Goal: Task Accomplishment & Management: Complete application form

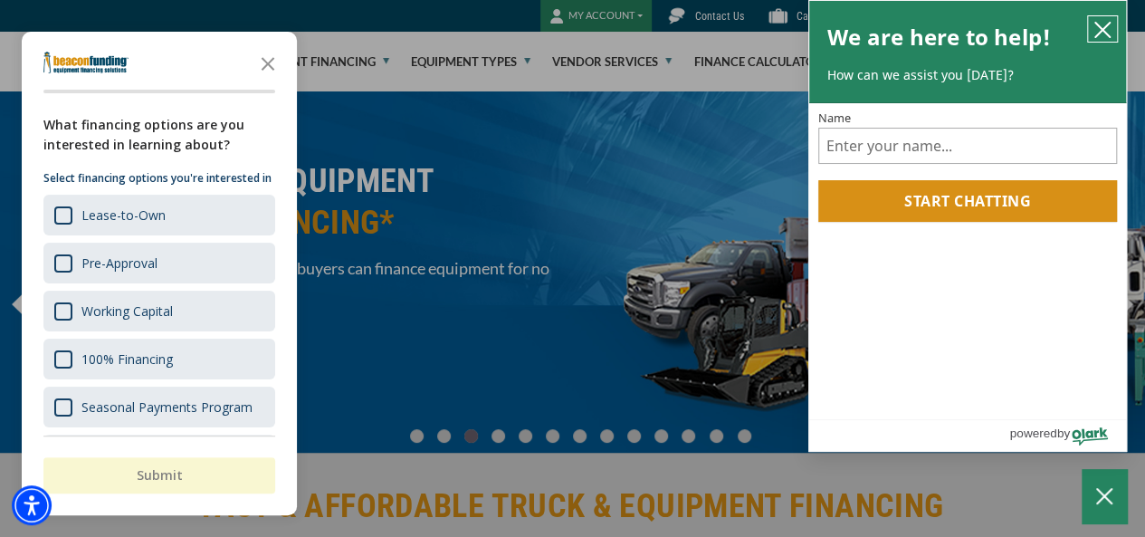
click at [1104, 30] on icon "close chatbox" at bounding box center [1102, 30] width 18 height 18
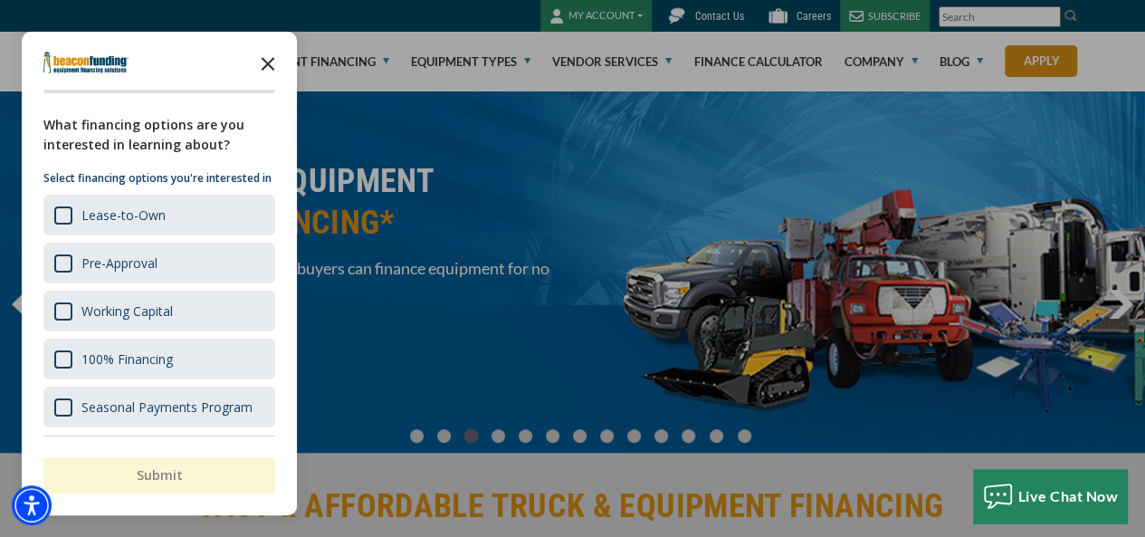
click at [265, 63] on icon "Close the survey" at bounding box center [268, 62] width 36 height 36
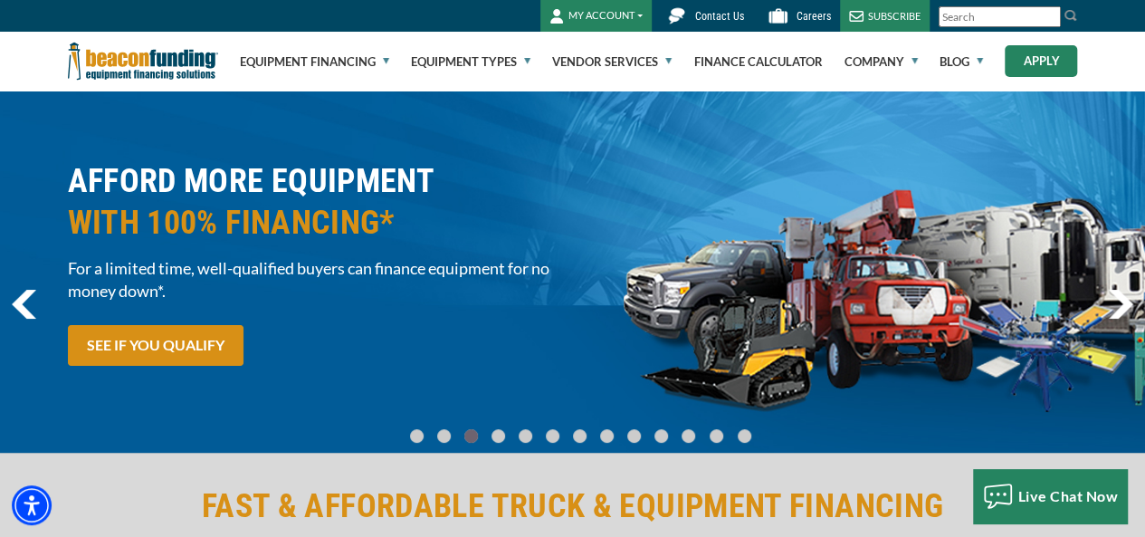
click at [1043, 61] on link "Apply" at bounding box center [1041, 61] width 72 height 32
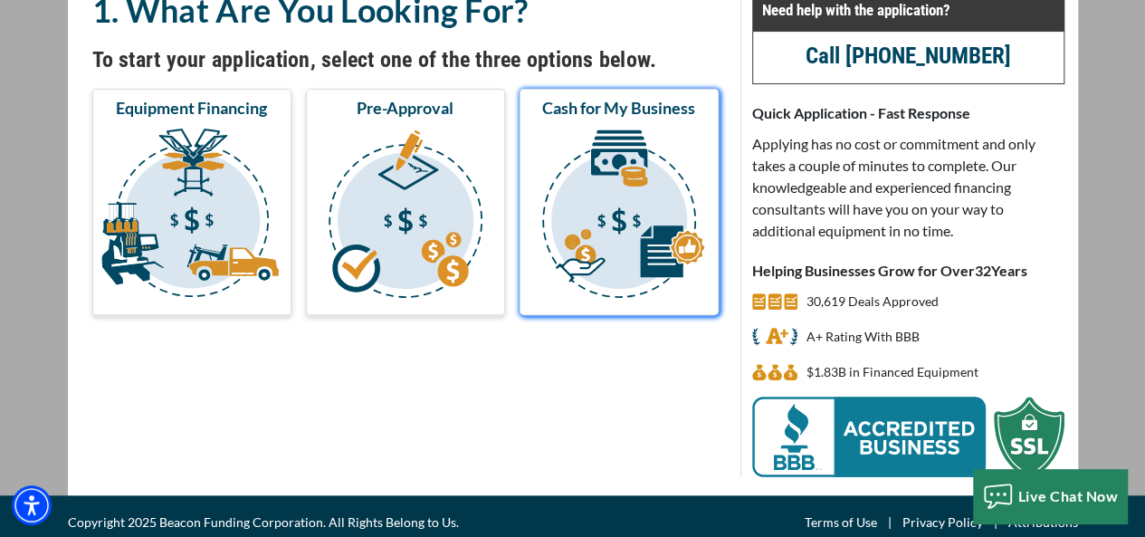
scroll to position [174, 0]
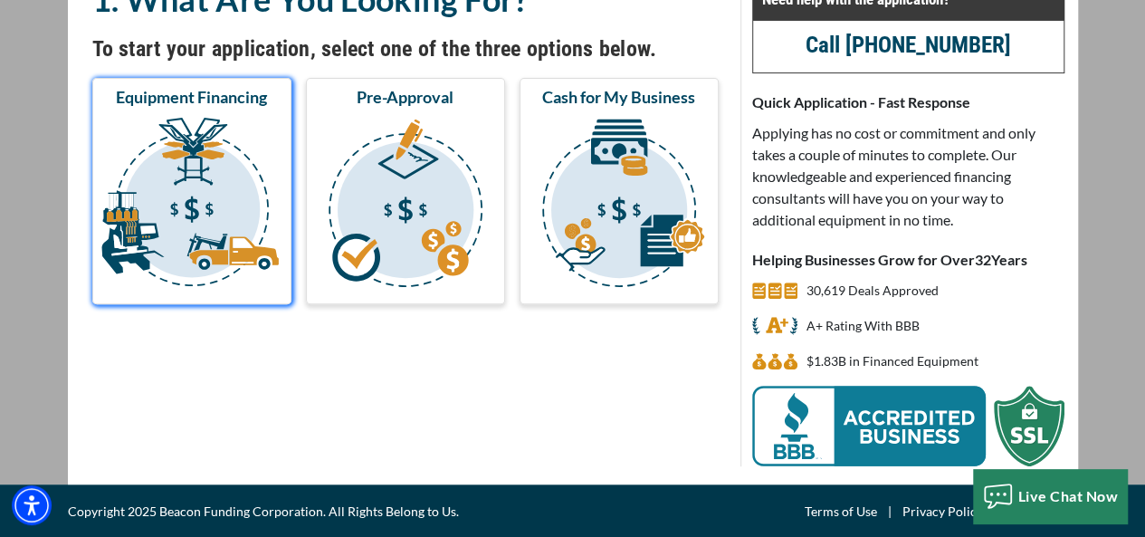
click at [257, 253] on img "submit" at bounding box center [192, 205] width 192 height 181
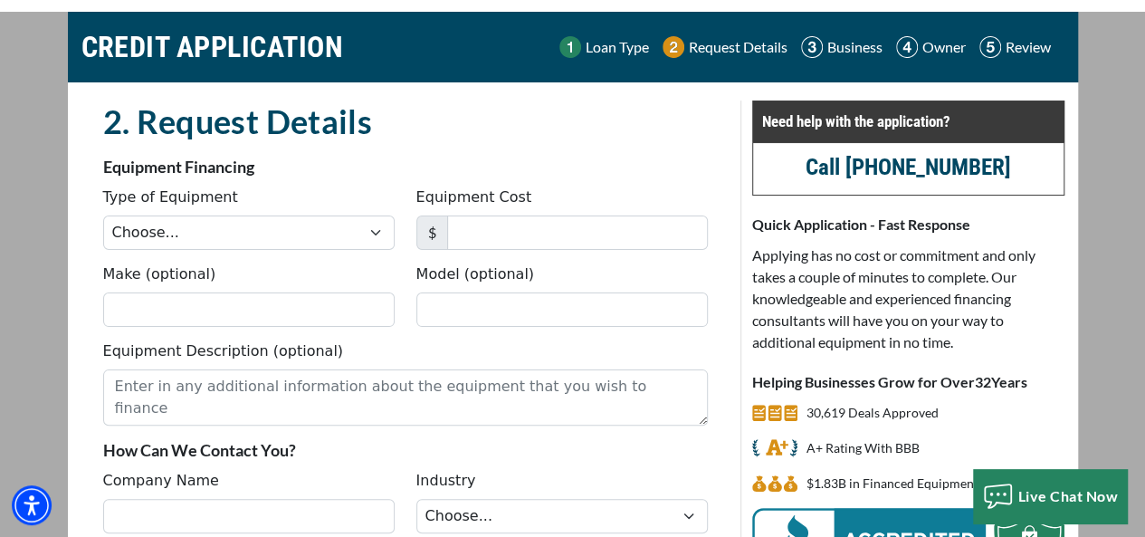
scroll to position [57, 0]
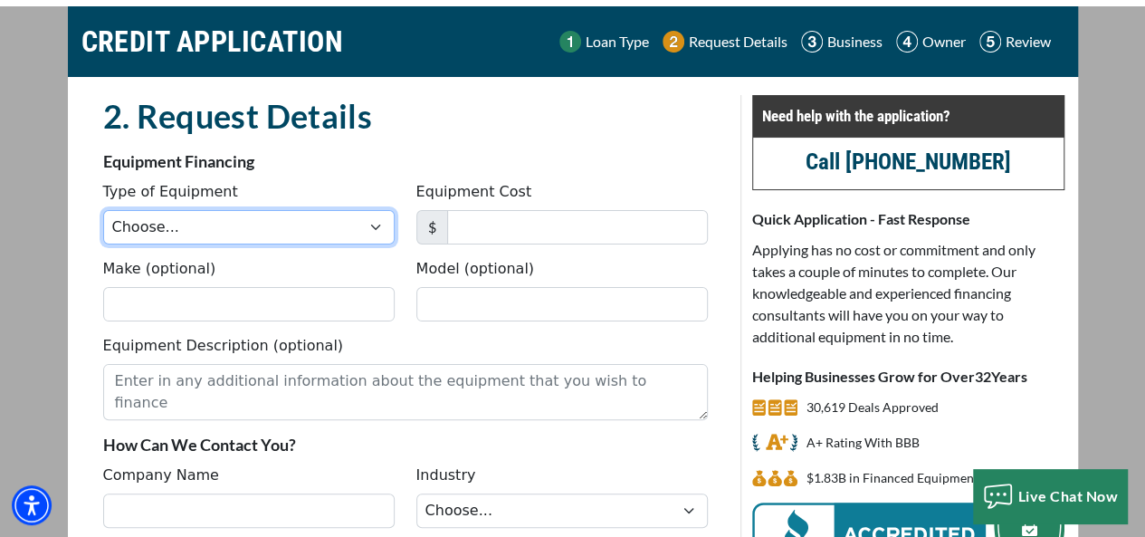
click at [349, 224] on select "Choose... Backhoe Boom/Bucket Truck Chipper Commercial Mower Crane DTG/DTF Prin…" at bounding box center [248, 227] width 291 height 34
select select "14"
click at [103, 210] on select "Choose... Backhoe Boom/Bucket Truck Chipper Commercial Mower Crane DTG/DTF Prin…" at bounding box center [248, 227] width 291 height 34
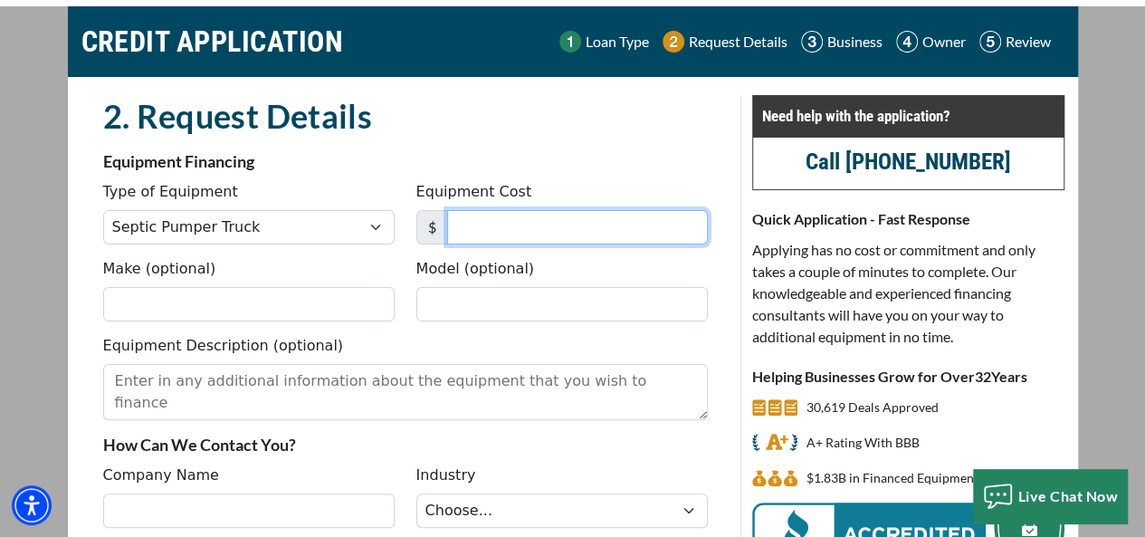
click at [500, 231] on input "Equipment Cost" at bounding box center [577, 227] width 261 height 34
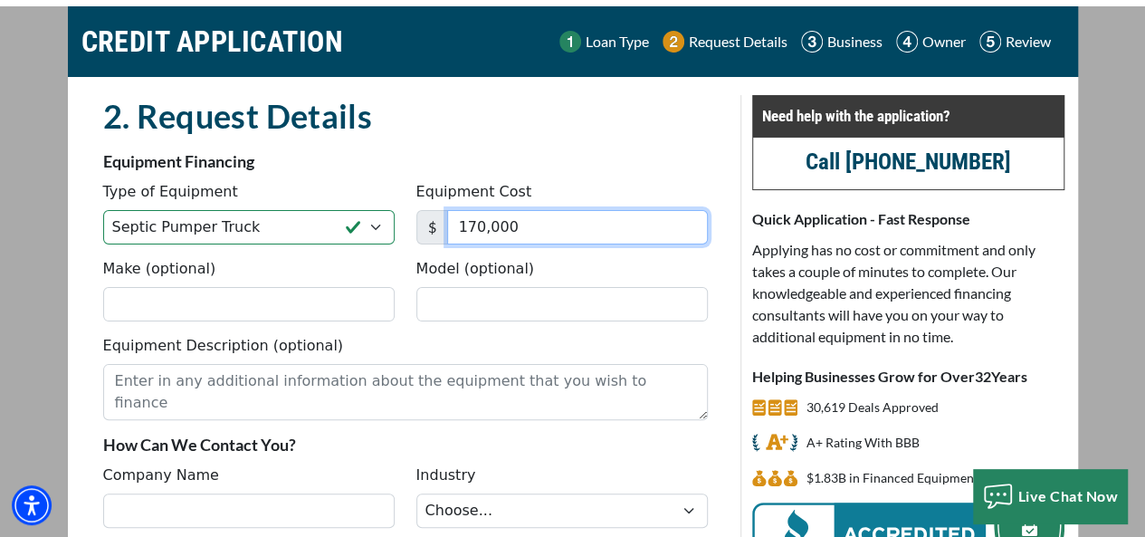
type input "170,000"
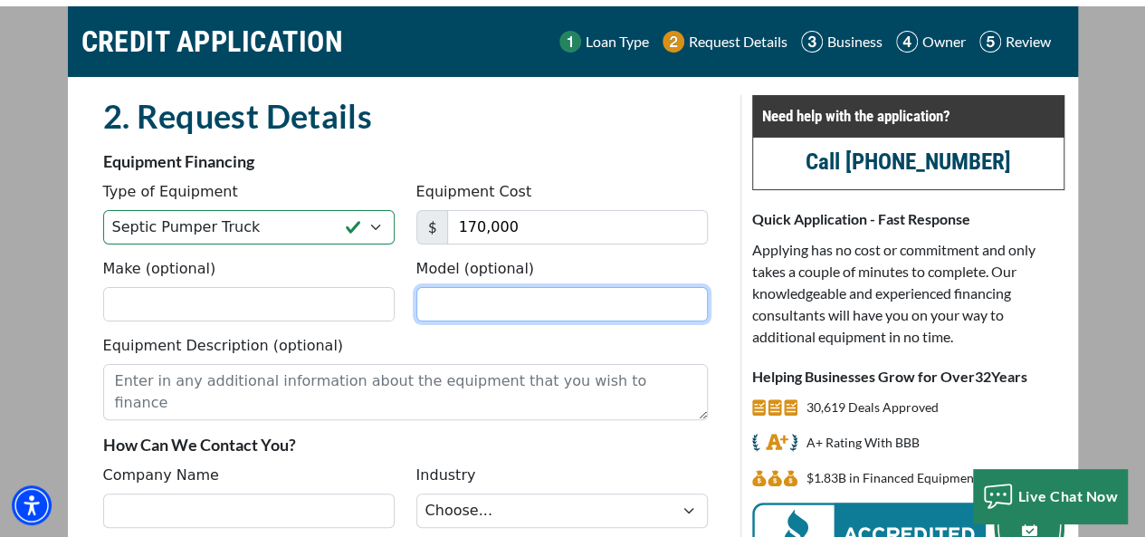
click at [454, 301] on input "Model (optional)" at bounding box center [561, 304] width 291 height 34
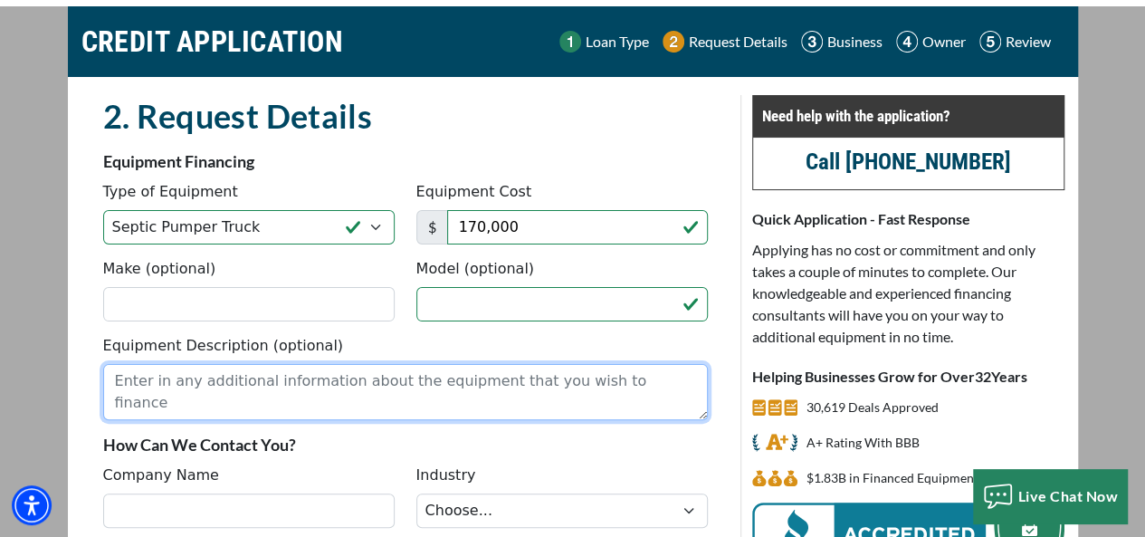
click at [338, 385] on textarea "Equipment Description (optional)" at bounding box center [405, 392] width 605 height 56
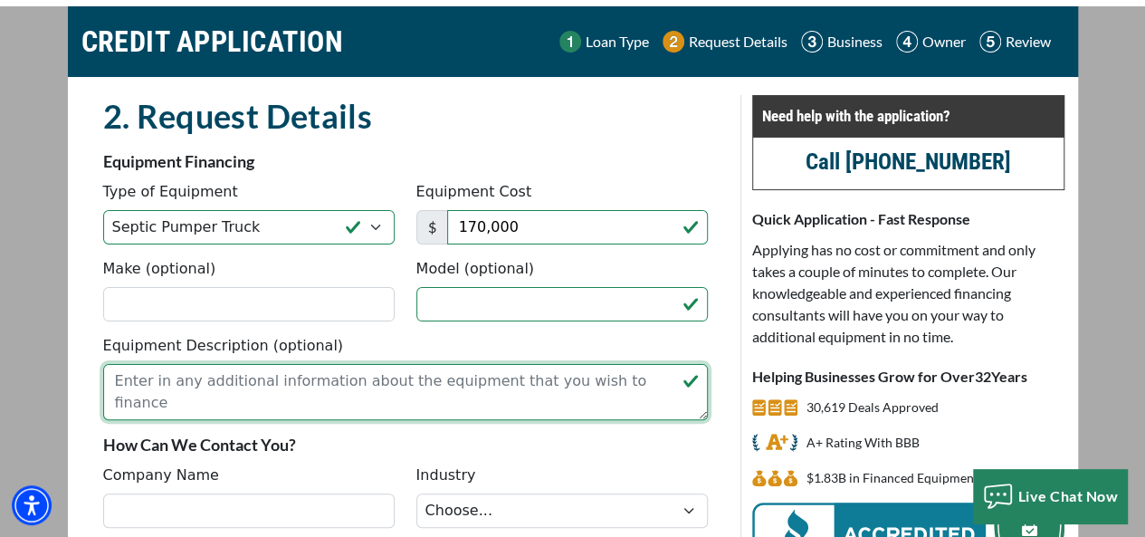
paste textarea "Plumbing, HVAC"
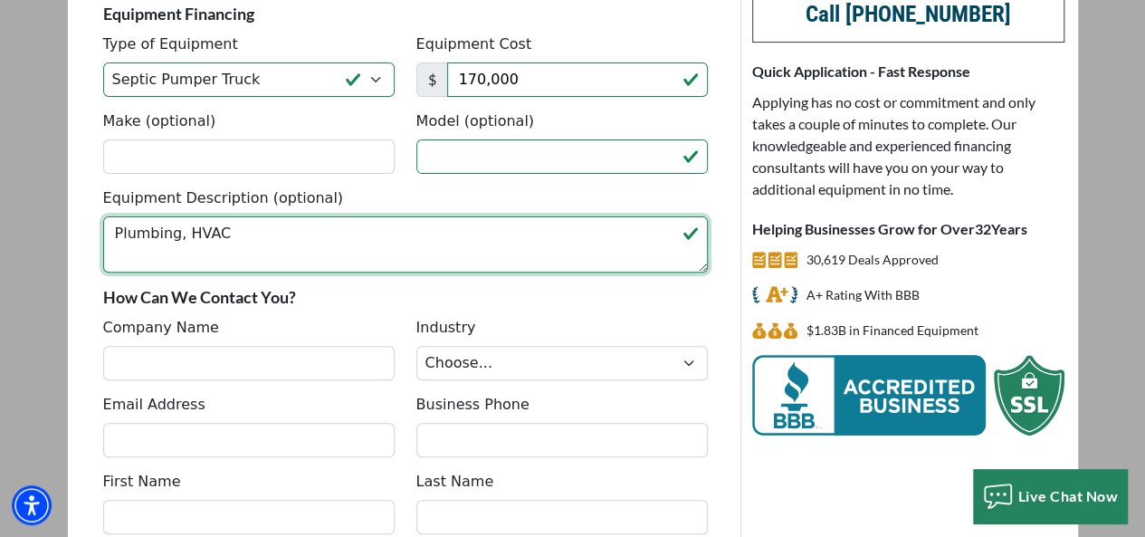
scroll to position [210, 0]
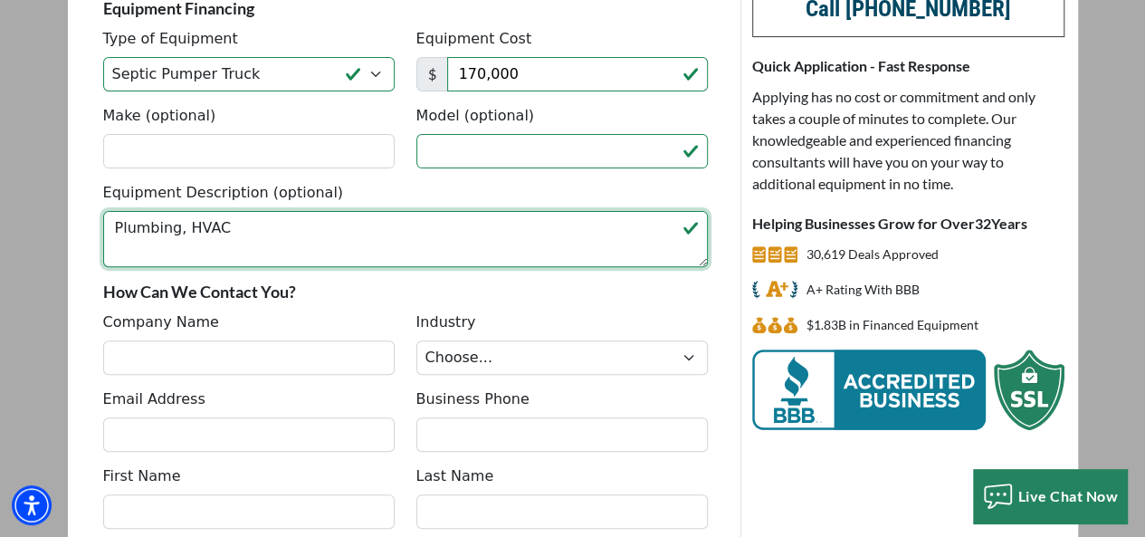
type textarea "Plumbing, HVAC"
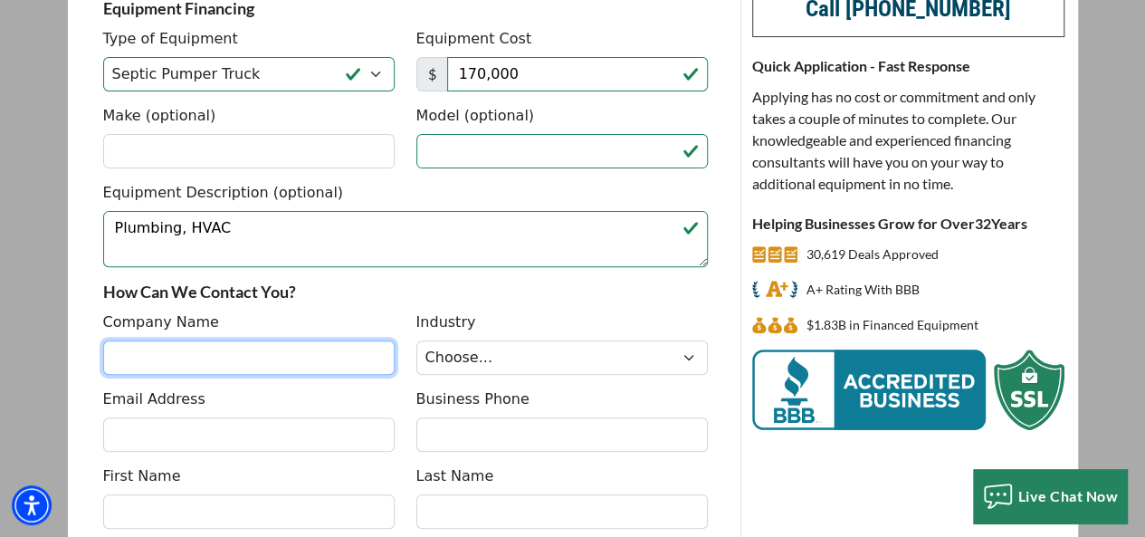
click at [177, 351] on input "Company Name" at bounding box center [248, 357] width 291 height 34
type input "BAYSTATE PLUMBING ASPINWALL PLUMBING & HEATING INC"
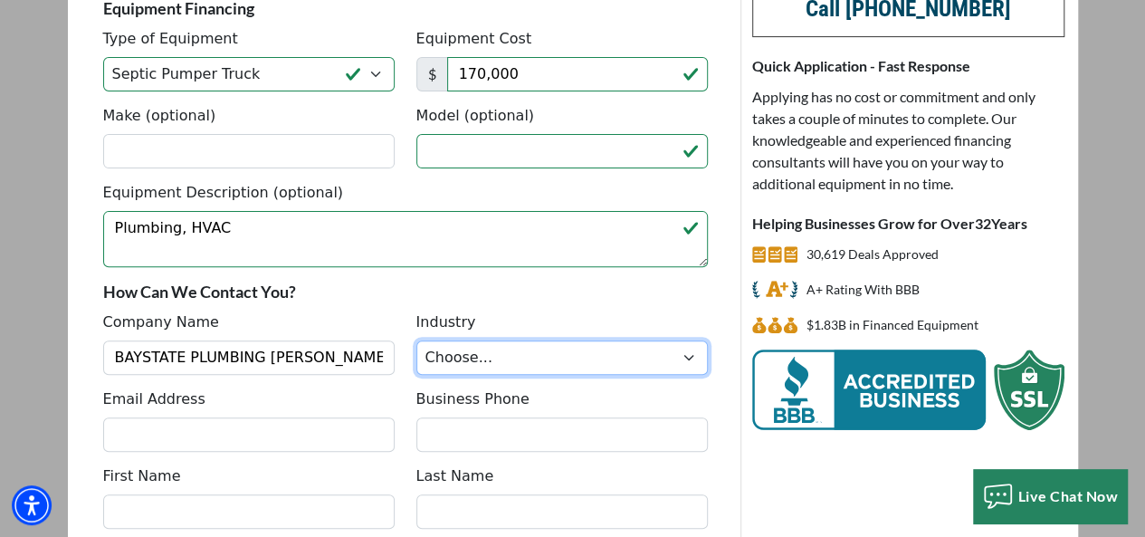
click at [681, 354] on select "Choose... Towing Landscape/Hardscape Decorated Apparel Septic Light Constructio…" at bounding box center [561, 357] width 291 height 34
select select "6"
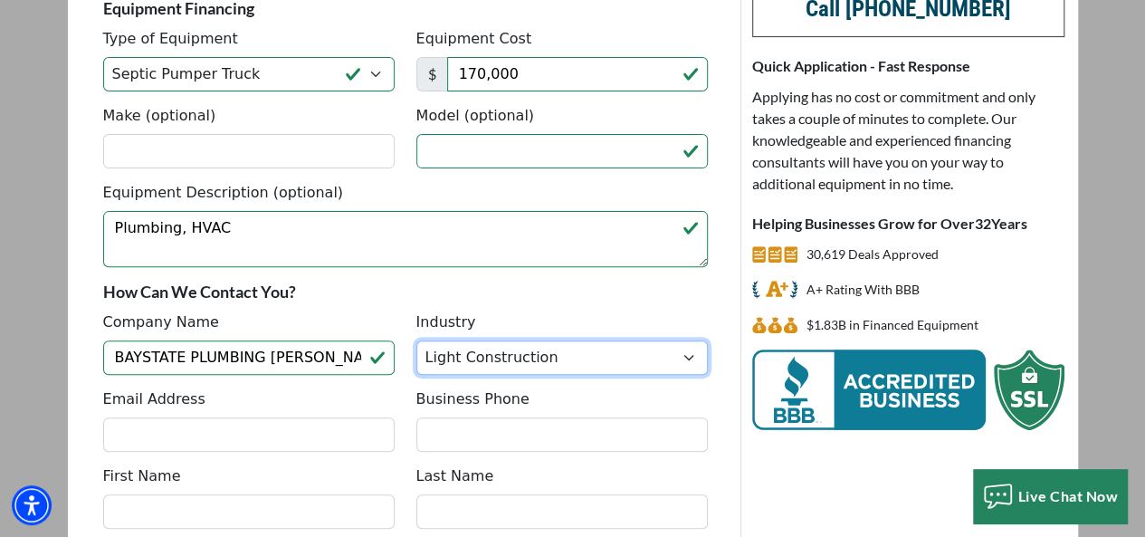
click at [416, 340] on select "Choose... Towing Landscape/Hardscape Decorated Apparel Septic Light Constructio…" at bounding box center [561, 357] width 291 height 34
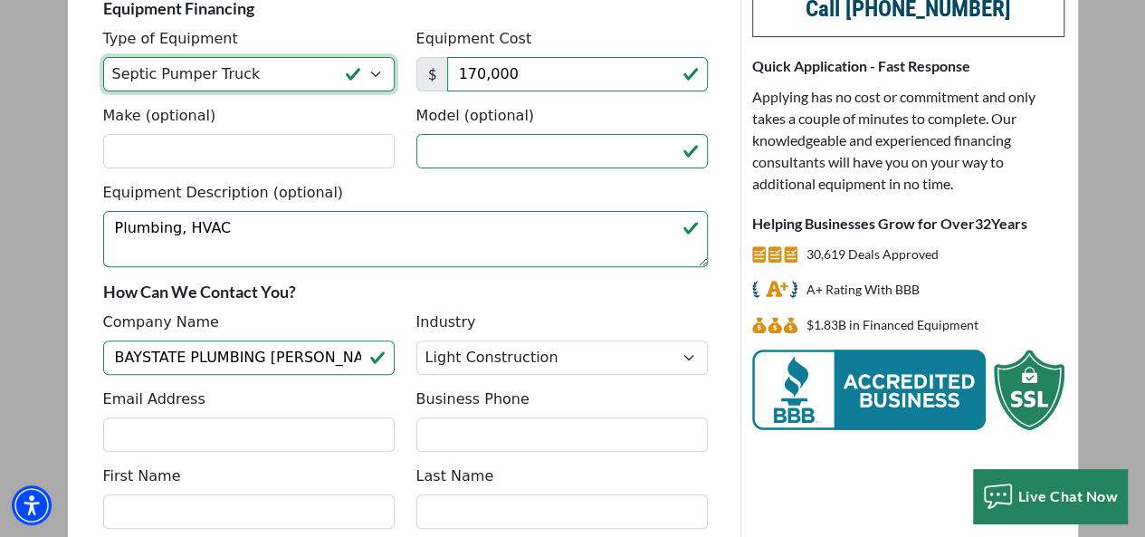
click at [367, 81] on select "Choose... Backhoe Boom/Bucket Truck Chipper Commercial Mower Crane DTG/DTF Prin…" at bounding box center [248, 74] width 291 height 34
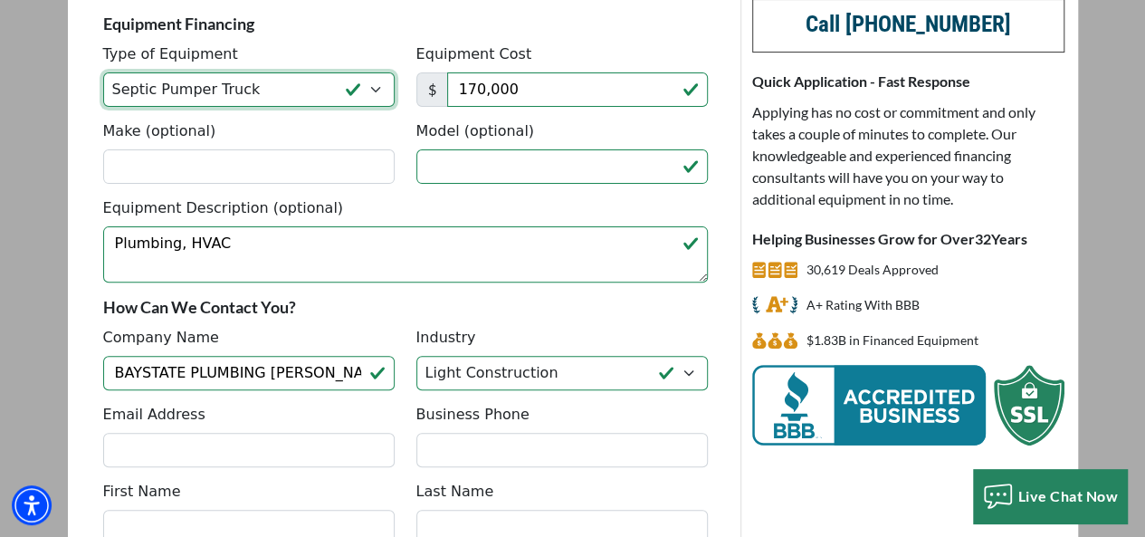
select select "13"
click at [103, 72] on select "Choose... Backhoe Boom/Bucket Truck Chipper Commercial Mower Crane DTG/DTF Prin…" at bounding box center [248, 89] width 291 height 34
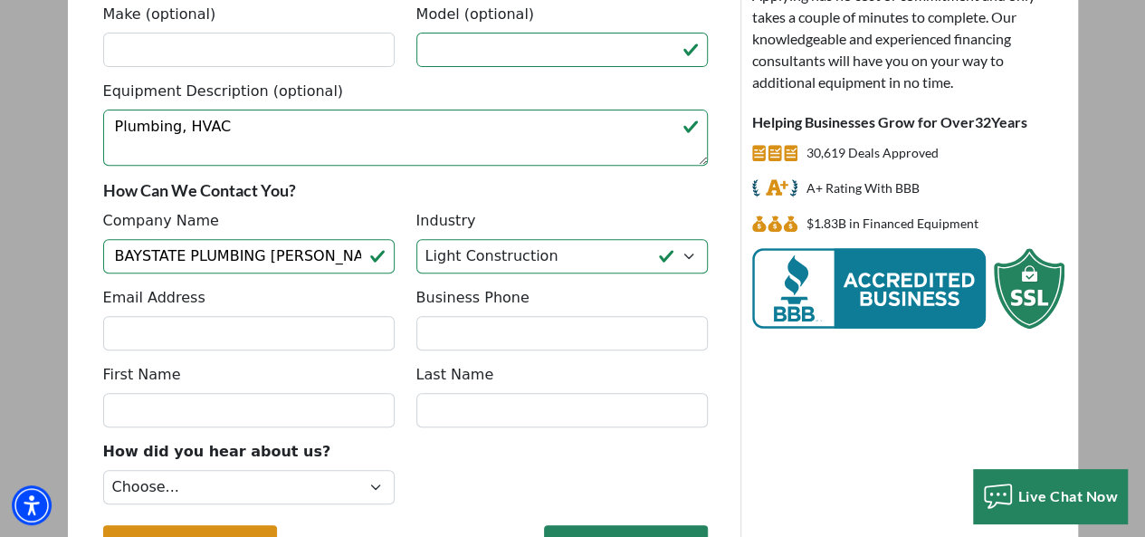
scroll to position [313, 0]
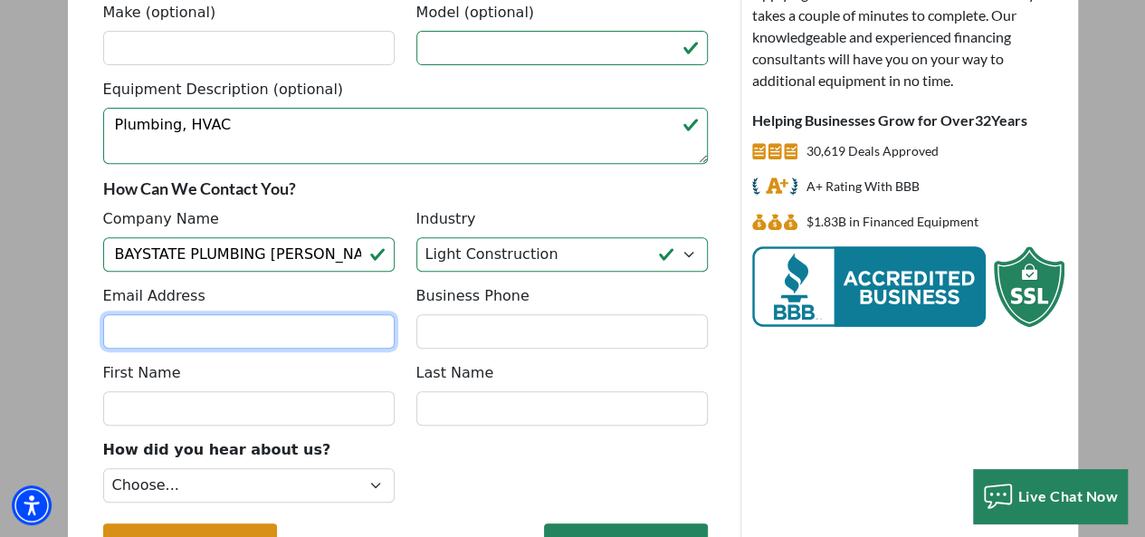
click at [271, 323] on input "Email Address" at bounding box center [248, 331] width 291 height 34
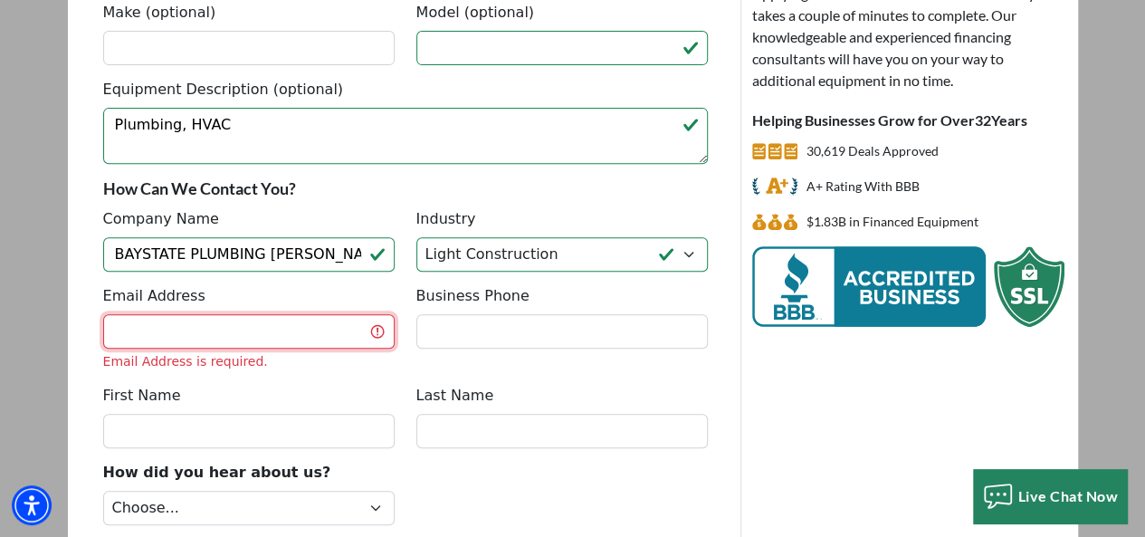
paste input "[EMAIL_ADDRESS][DOMAIN_NAME]"
type input "[EMAIL_ADDRESS][DOMAIN_NAME]"
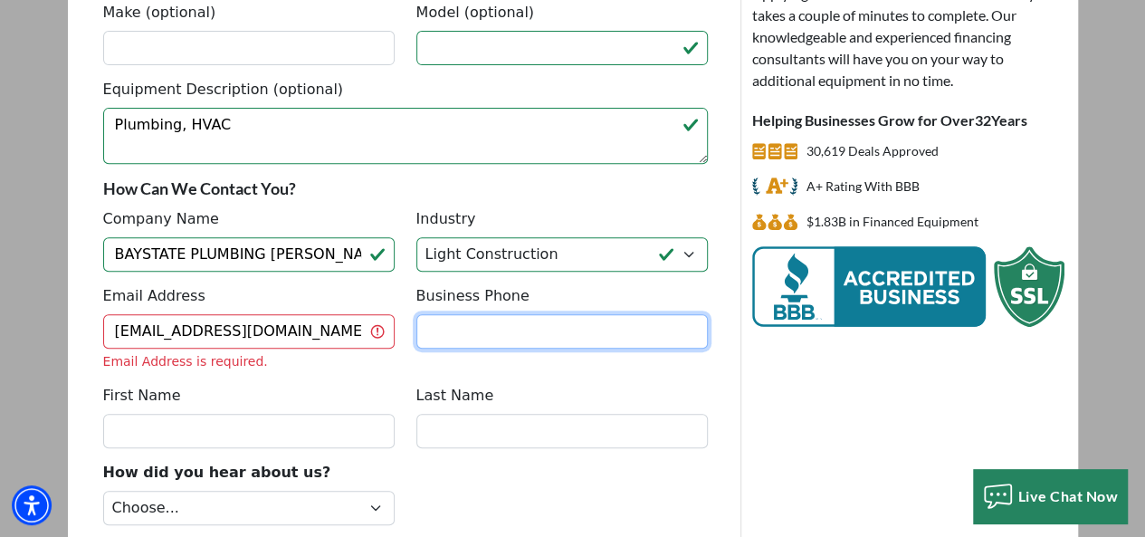
click at [480, 330] on input "Business Phone" at bounding box center [561, 331] width 291 height 34
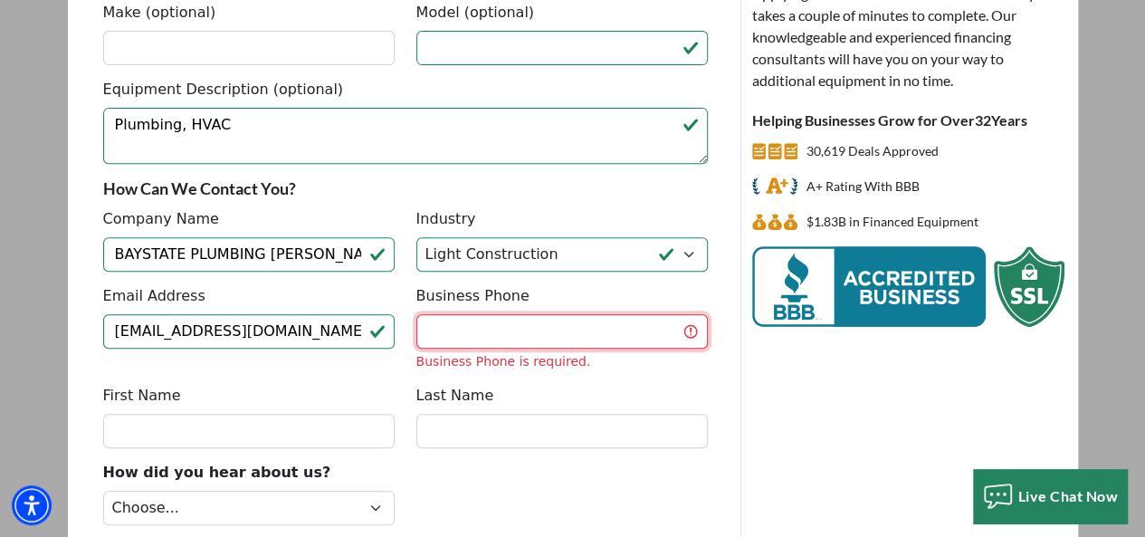
click at [525, 329] on input "Business Phone" at bounding box center [561, 331] width 291 height 34
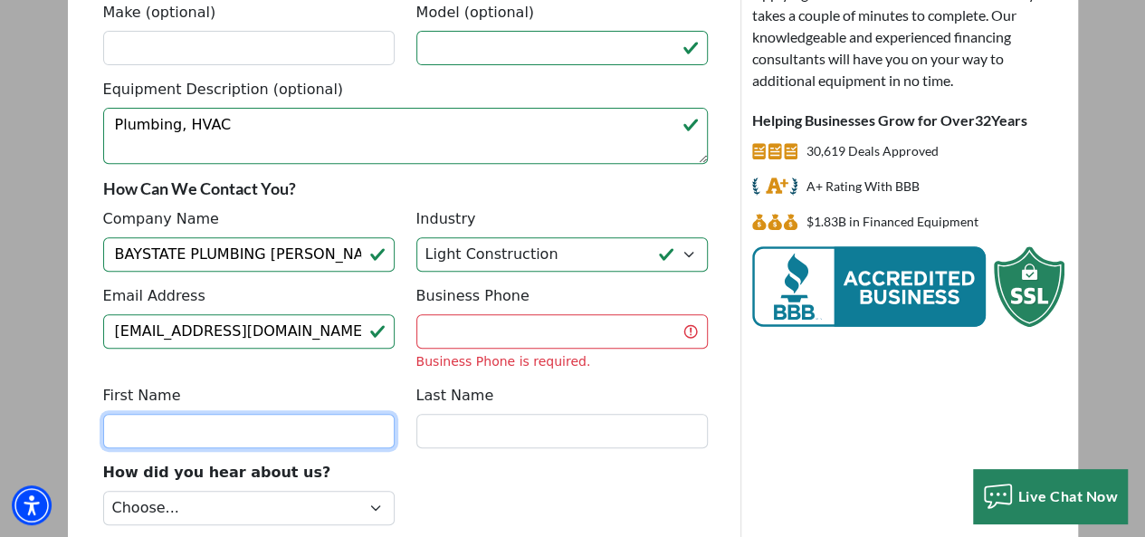
click at [259, 425] on input "First Name" at bounding box center [248, 431] width 291 height 34
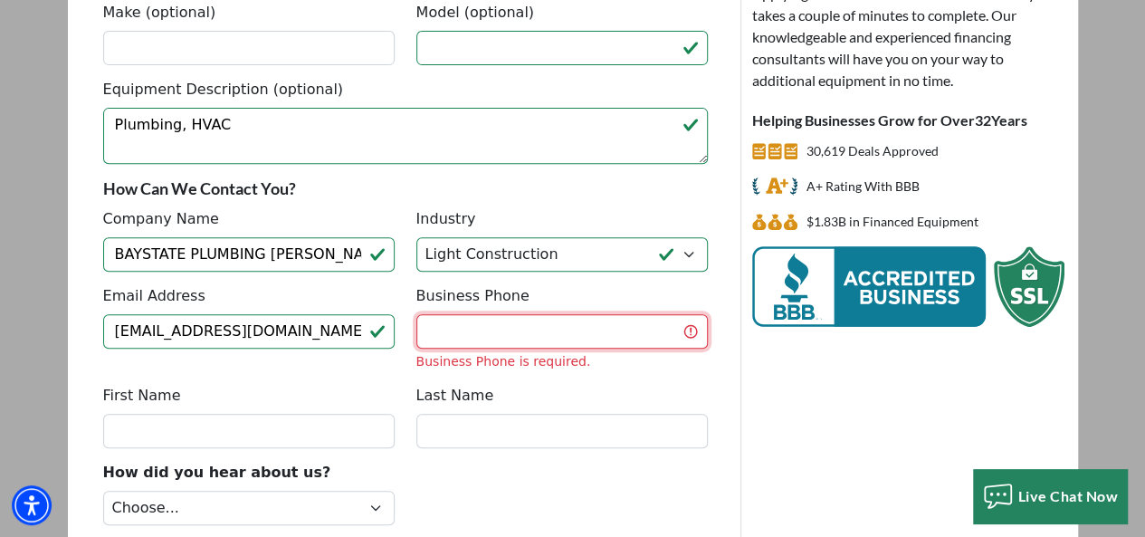
click at [437, 333] on input "Business Phone" at bounding box center [561, 331] width 291 height 34
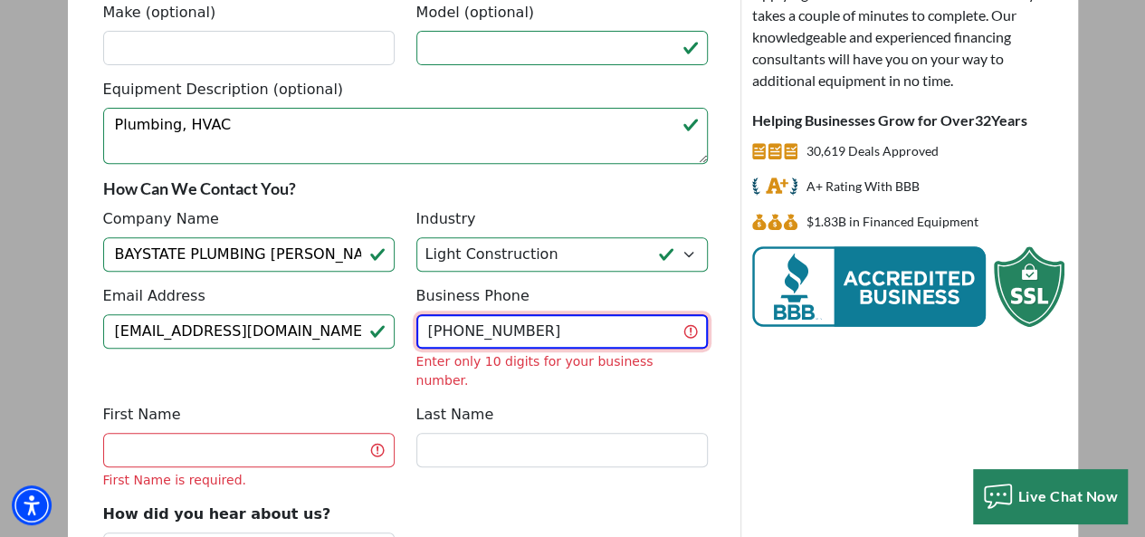
type input "[PHONE_NUMBER]"
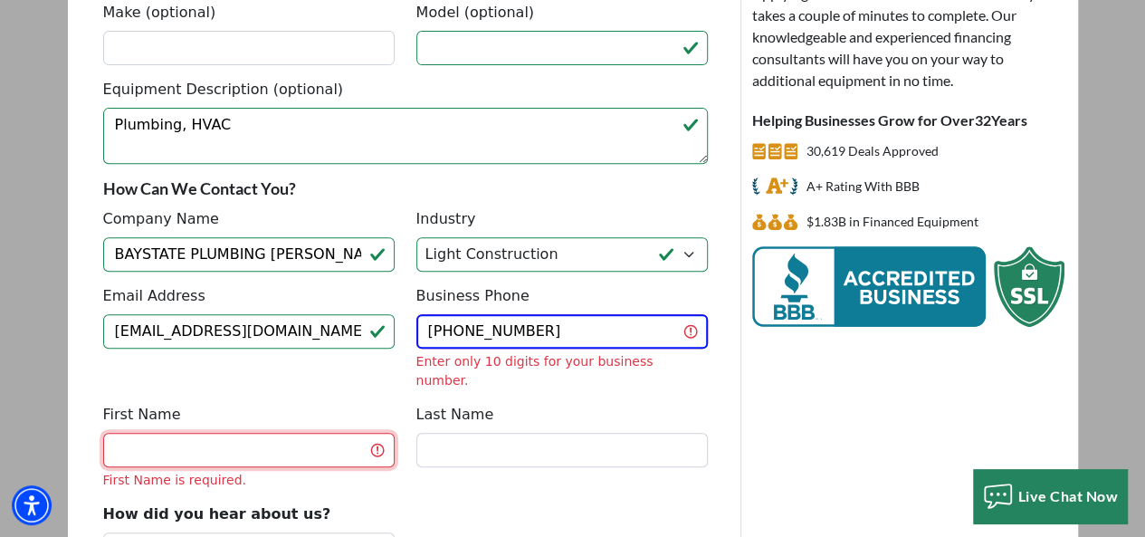
click at [295, 430] on div "First Name First Name is required." at bounding box center [248, 447] width 313 height 86
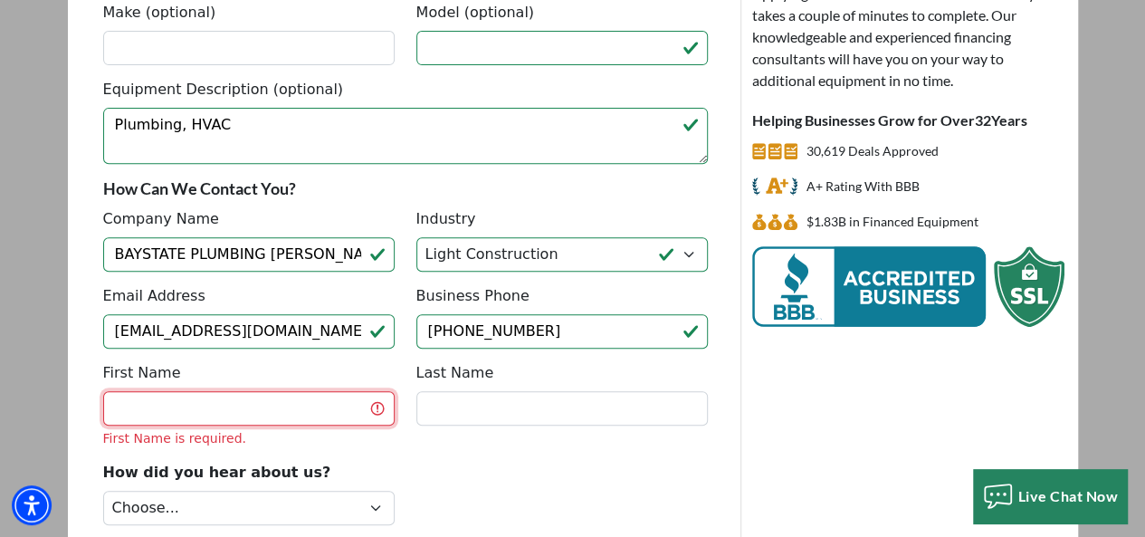
click at [257, 401] on input "First Name" at bounding box center [248, 408] width 291 height 34
paste input "Mazzini Louis Christopher"
drag, startPoint x: 170, startPoint y: 404, endPoint x: 290, endPoint y: 406, distance: 119.5
click at [290, 406] on input "Mazzini Louis Christopher" at bounding box center [248, 408] width 291 height 34
type input "[PERSON_NAME]"
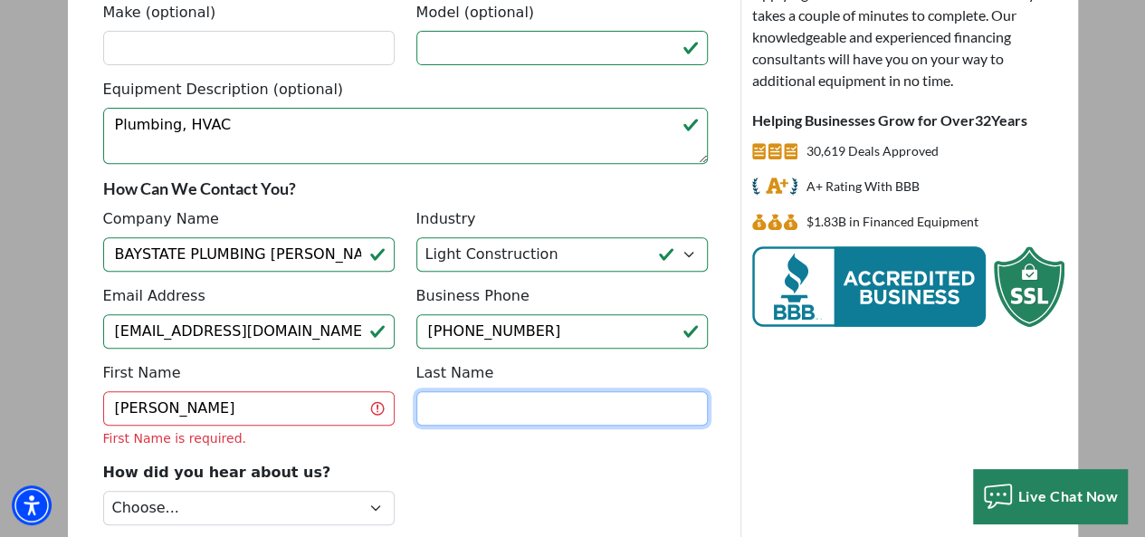
click at [449, 401] on input "Last Name" at bounding box center [561, 408] width 291 height 34
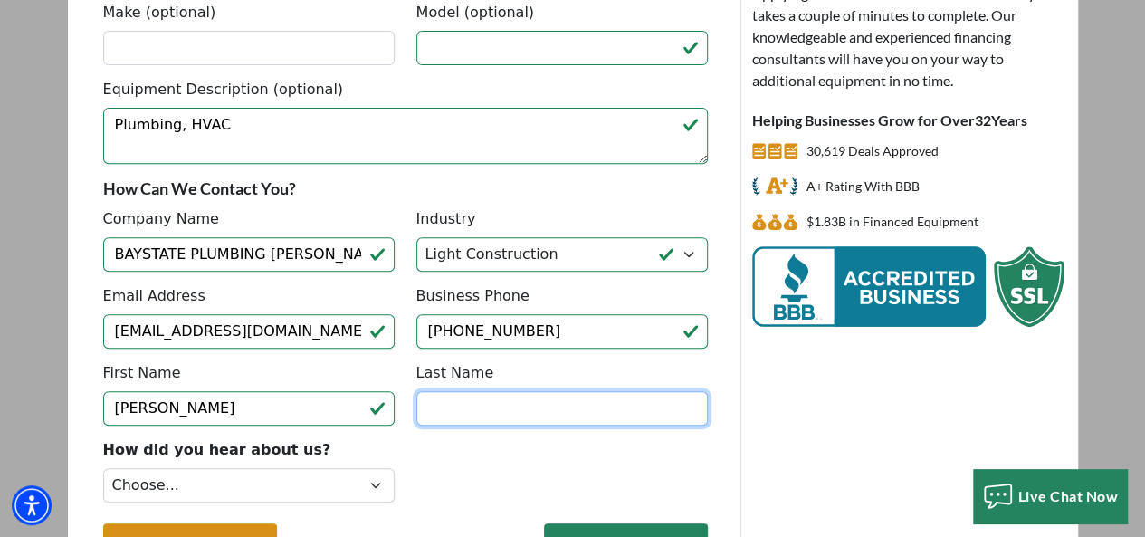
paste input "[PERSON_NAME]"
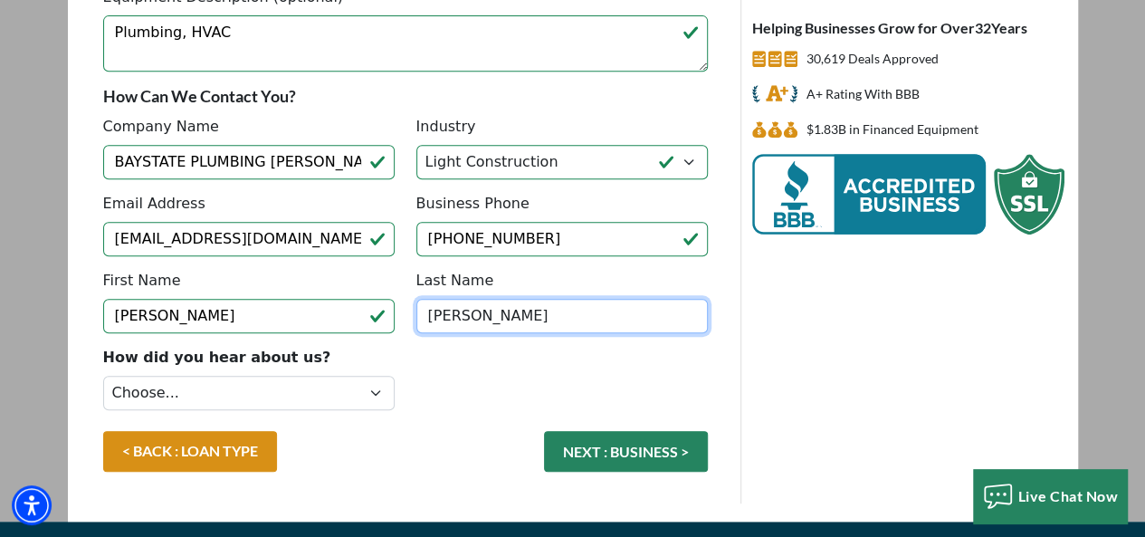
scroll to position [440, 0]
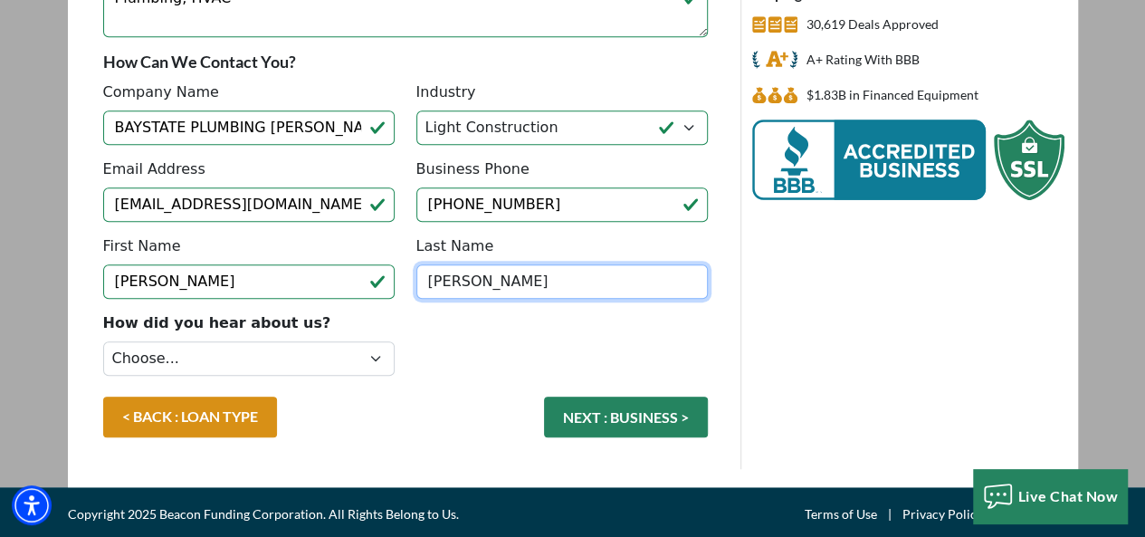
type input "[PERSON_NAME]"
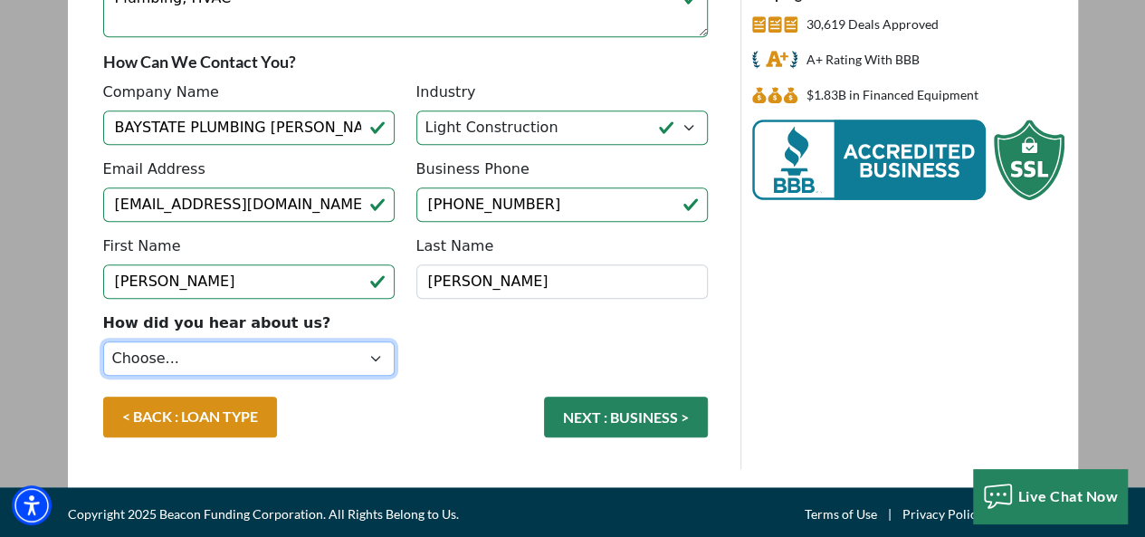
click at [378, 355] on select "Choose... Internet Search Vendor Referral Word of Mouth Client Referral Email E…" at bounding box center [248, 358] width 291 height 34
select select "14"
click at [103, 341] on select "Choose... Internet Search Vendor Referral Word of Mouth Client Referral Email E…" at bounding box center [248, 358] width 291 height 34
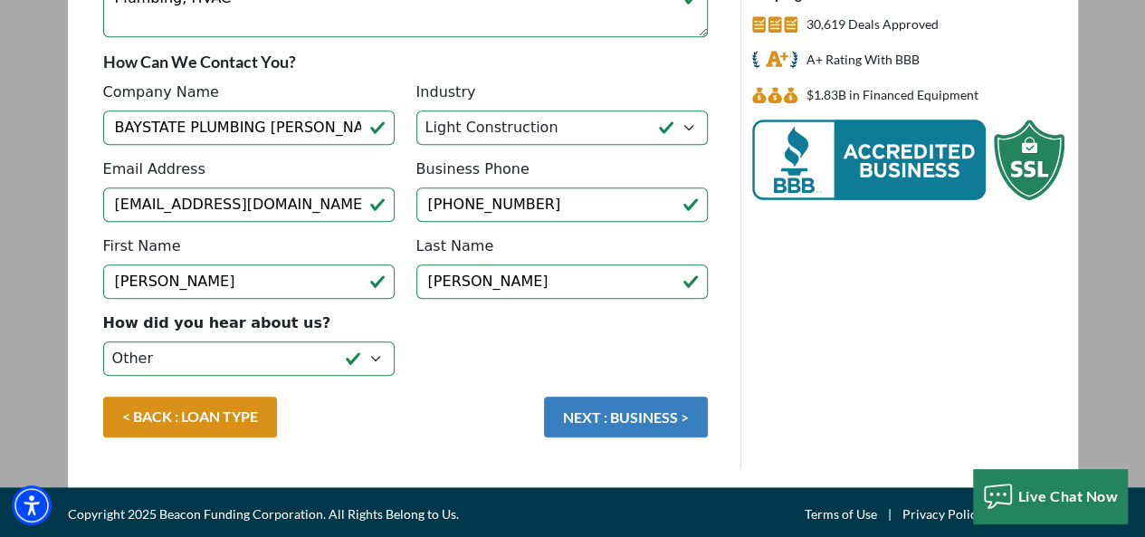
click at [583, 415] on button "NEXT : BUSINESS >" at bounding box center [626, 416] width 164 height 41
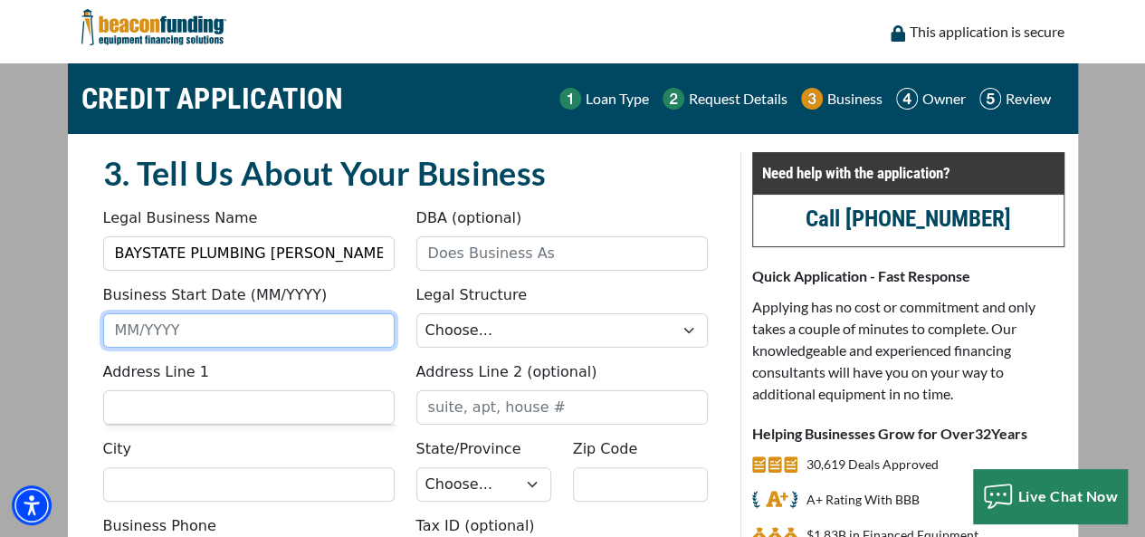
click at [229, 339] on input "Business Start Date (MM/YYYY)" at bounding box center [248, 330] width 291 height 34
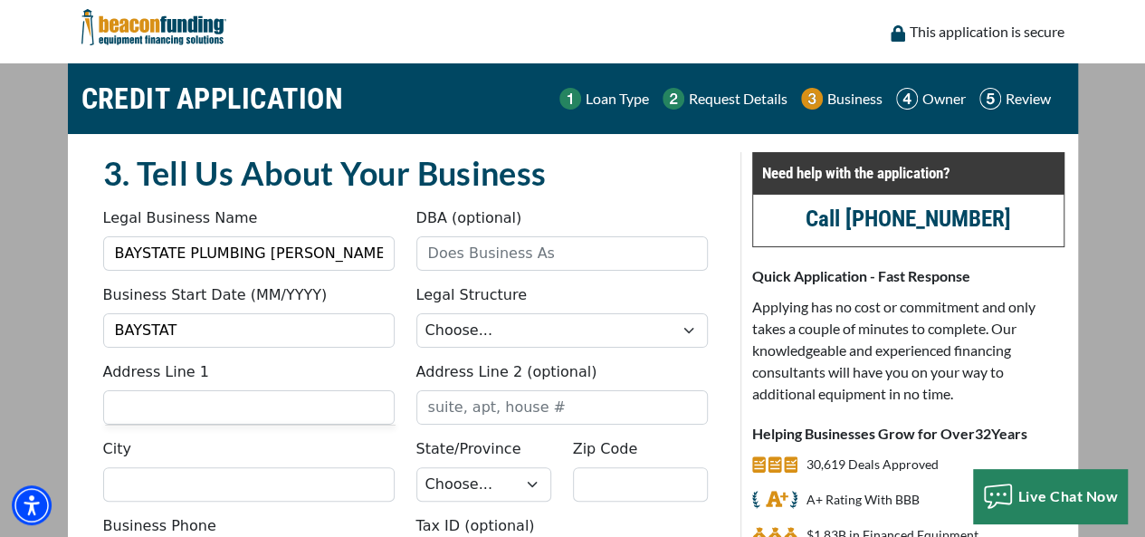
type input "/"
type input "BAYSTATE PLUMBING [PERSON_NAME] PLUMBING & HEATING INC"
type input "[STREET_ADDRESS][US_STATE]"
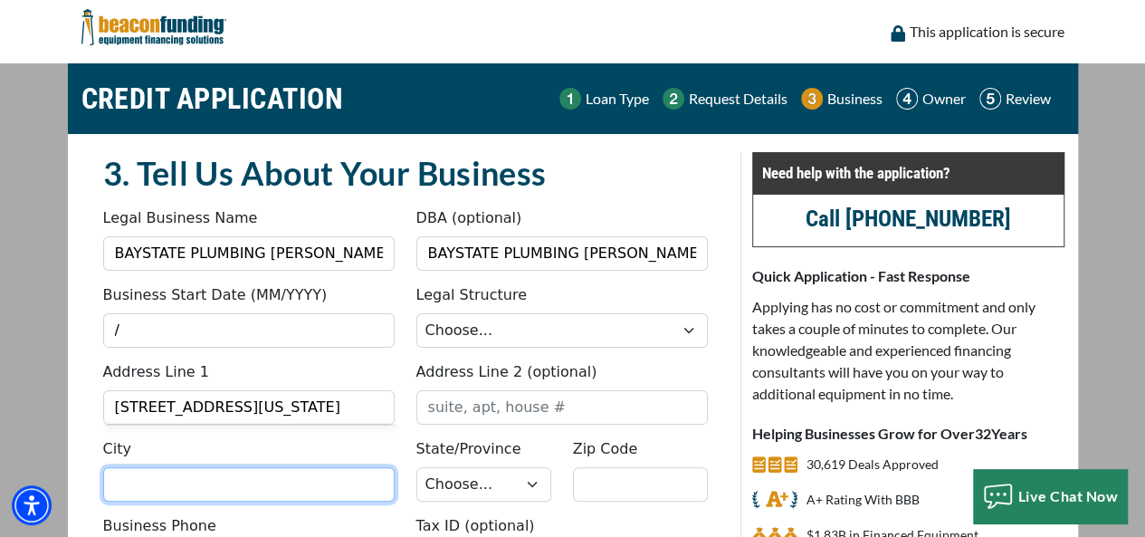
type input "QUINCY"
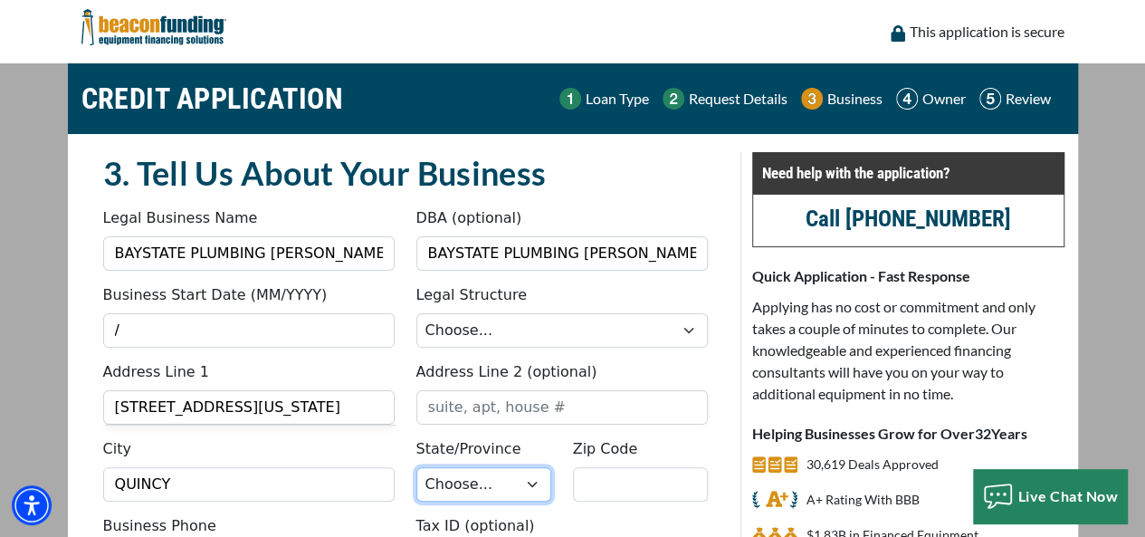
select select "23"
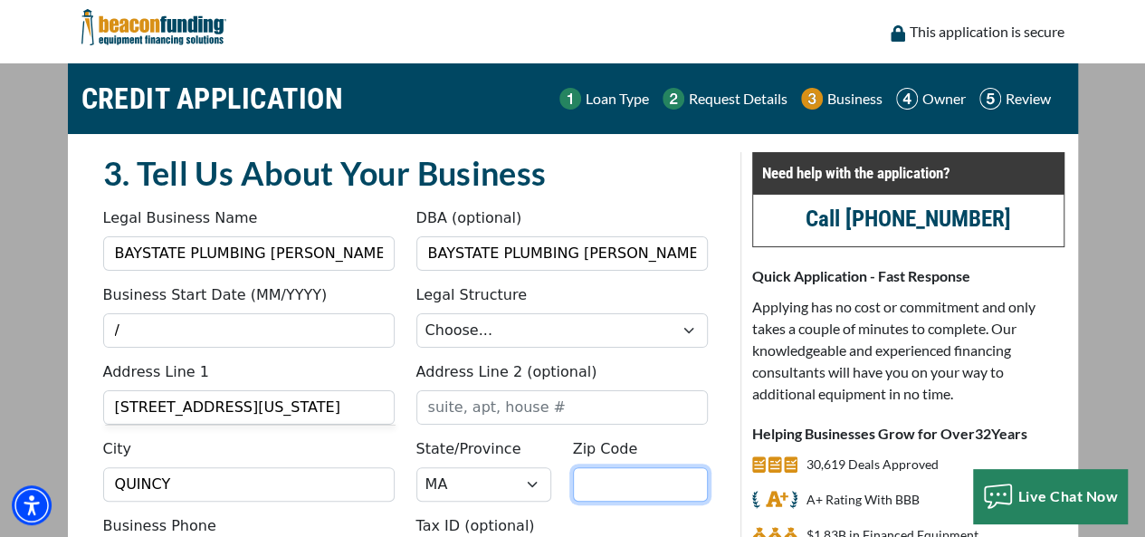
type input "02169-7330"
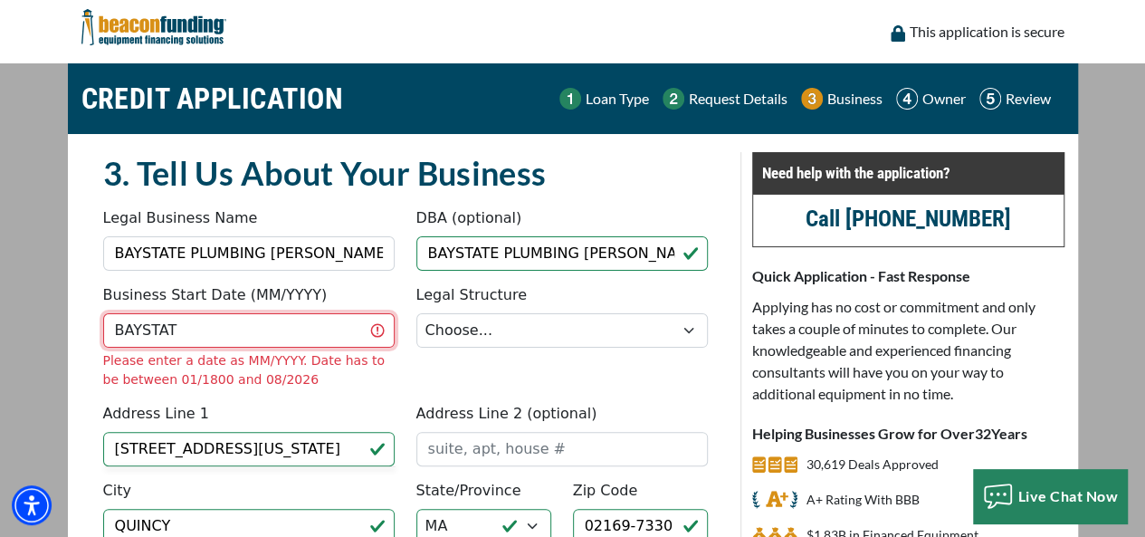
type input "/"
click at [239, 330] on input "/" at bounding box center [248, 330] width 291 height 34
type input "06/1975"
click at [523, 364] on fieldset "3. Tell Us About Your Business Something went wrong, please try again. Legal Bu…" at bounding box center [405, 429] width 626 height 554
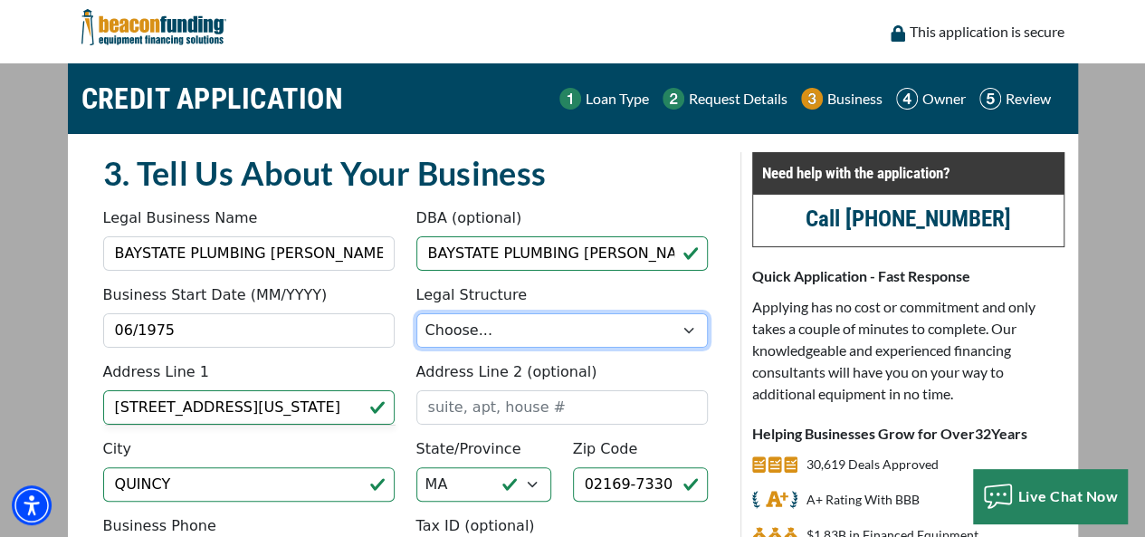
click at [554, 332] on select "Choose... Corporation LLC LLP Municipality Non-Profit Partnership Proprietorship" at bounding box center [561, 330] width 291 height 34
select select "5"
click at [416, 313] on select "Choose... Corporation LLC LLP Municipality Non-Profit Partnership Proprietorship" at bounding box center [561, 330] width 291 height 34
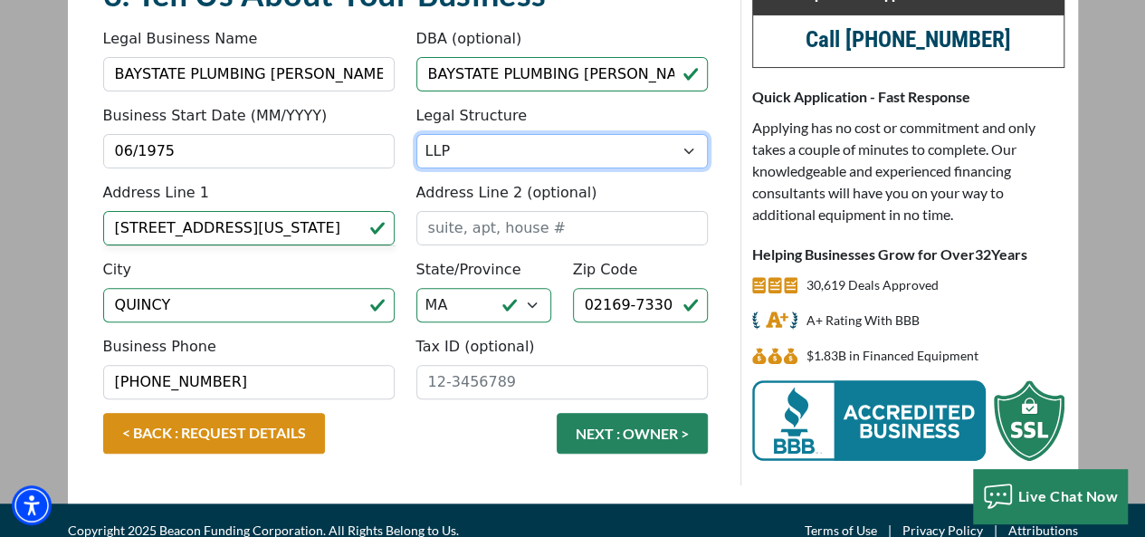
scroll to position [181, 0]
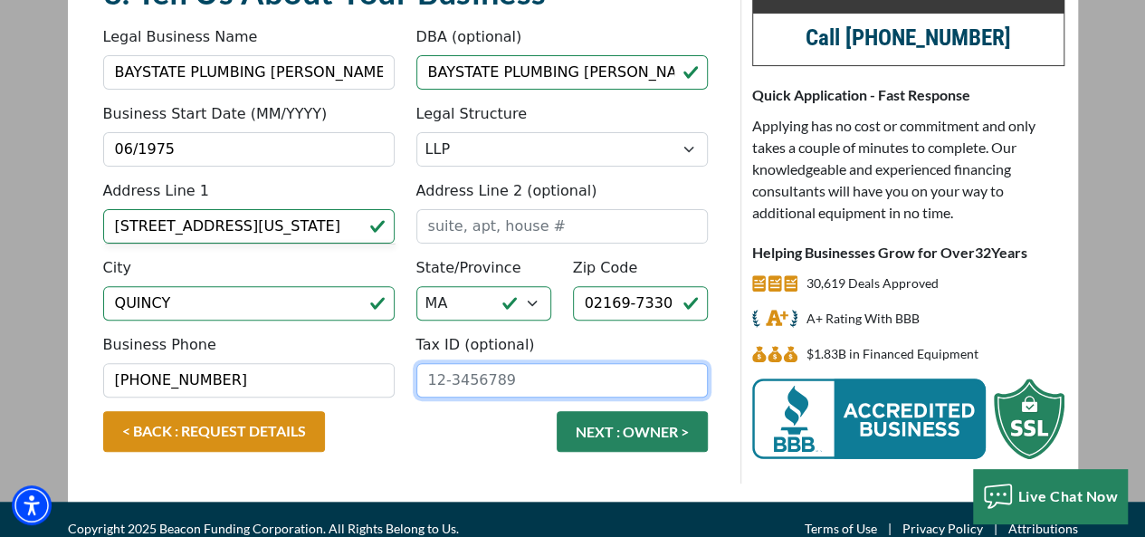
click at [472, 374] on input "Tax ID (optional)" at bounding box center [561, 380] width 291 height 34
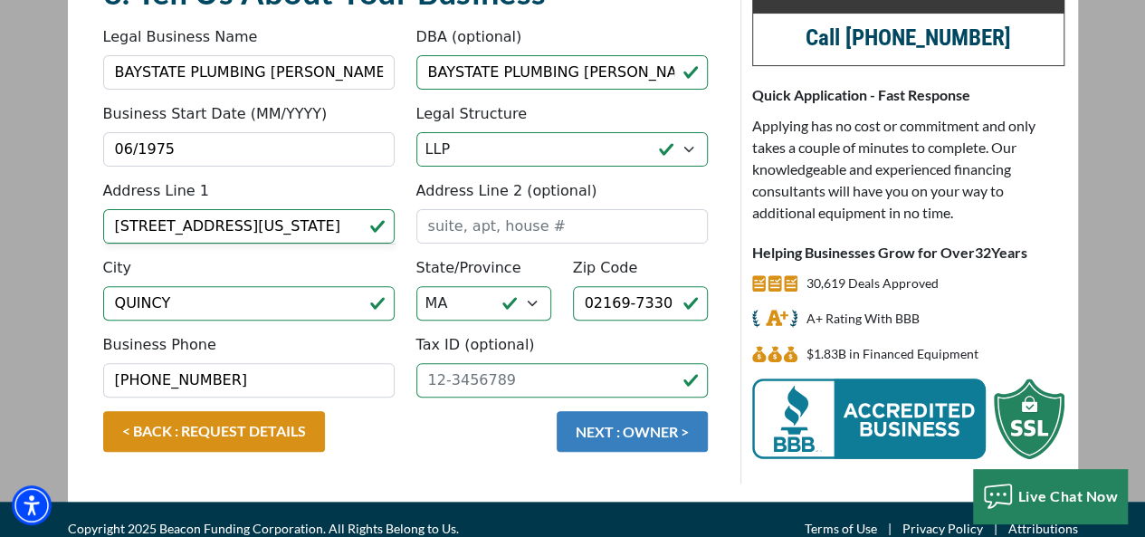
click at [615, 424] on button "NEXT : OWNER >" at bounding box center [632, 431] width 151 height 41
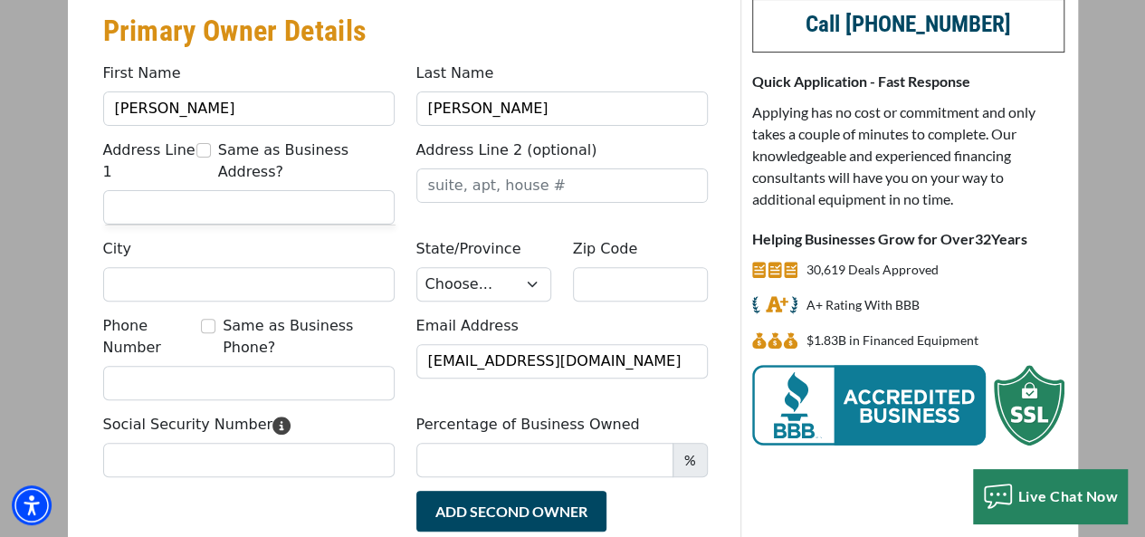
scroll to position [196, 0]
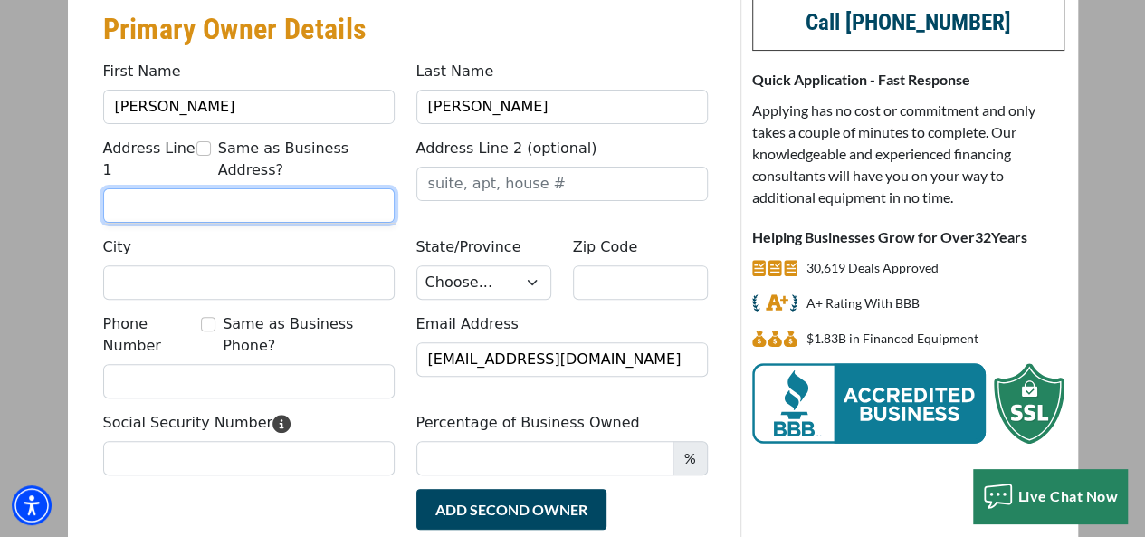
click at [261, 188] on input "Address Line 1" at bounding box center [248, 205] width 291 height 34
paste input "[STREET_ADDRESS][PERSON_NAME]"
drag, startPoint x: 202, startPoint y: 183, endPoint x: 257, endPoint y: 185, distance: 55.2
click at [257, 188] on input "[STREET_ADDRESS][PERSON_NAME]" at bounding box center [248, 205] width 291 height 34
type input "111 livoli ave , ma 02184"
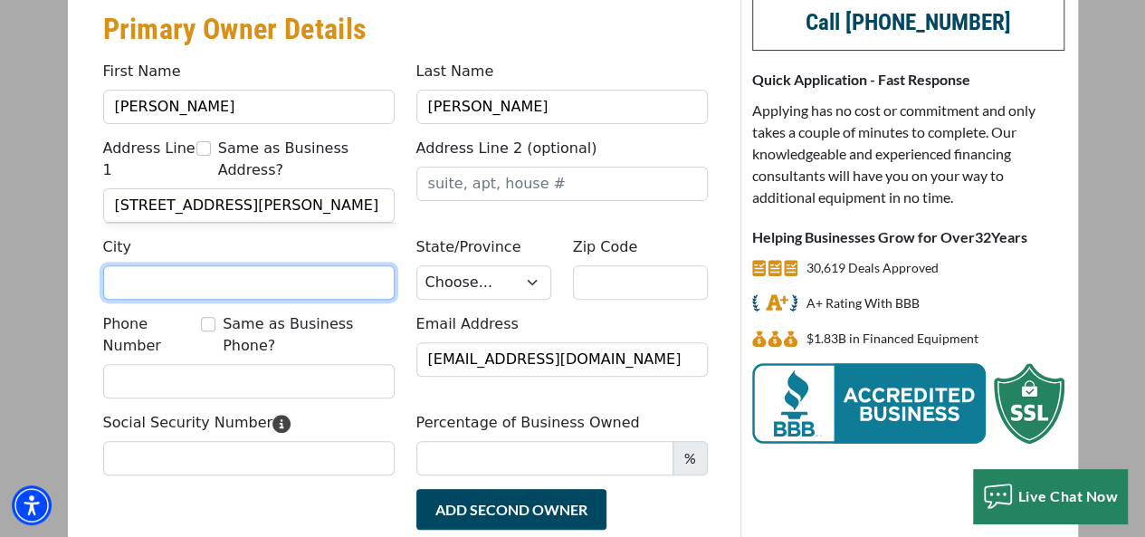
click at [190, 265] on input "City" at bounding box center [248, 282] width 291 height 34
paste input "braintree"
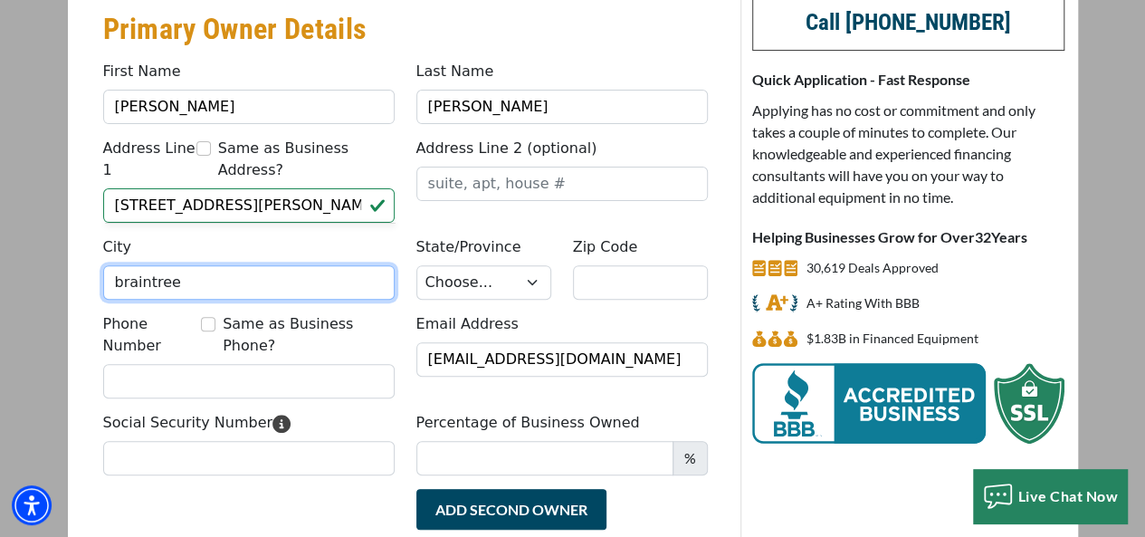
type input "braintree"
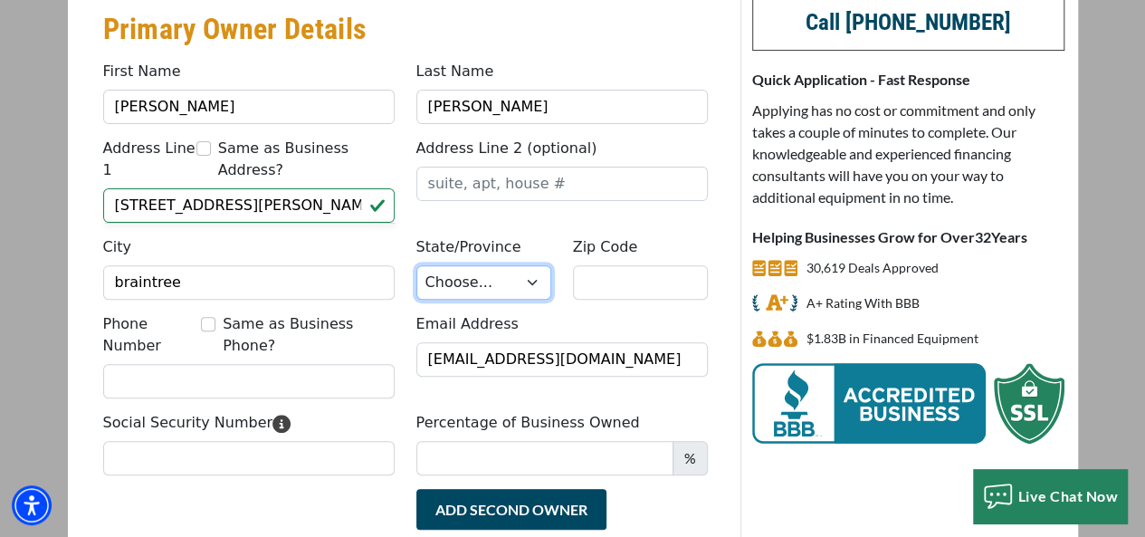
click at [516, 265] on select "Choose... AL AK AZ AR CA CO CT DE DC FL GA HI ID IL IN IA KS KY LA ME MD MA MI …" at bounding box center [483, 282] width 135 height 34
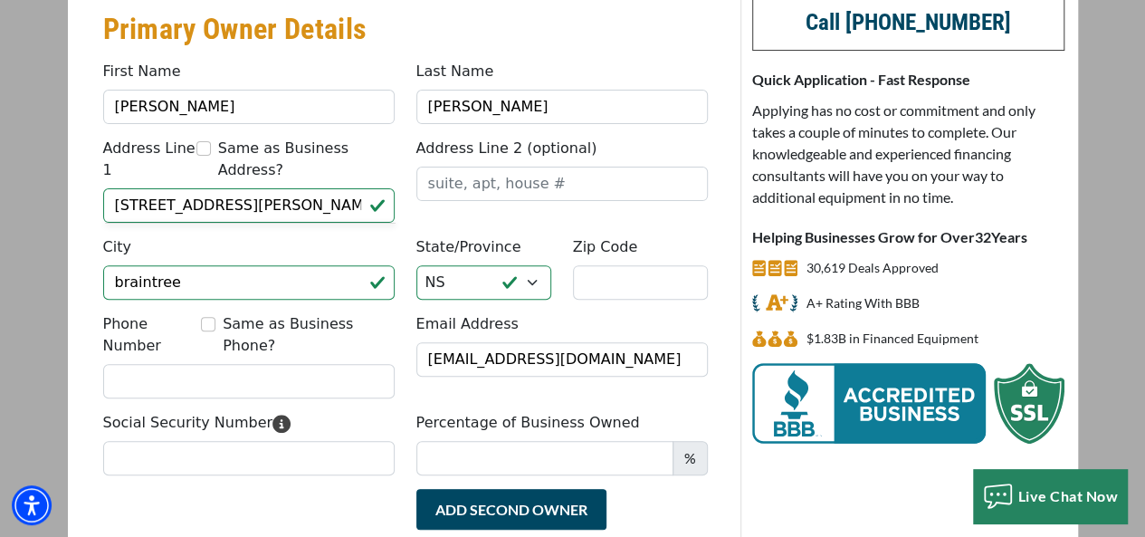
click at [708, 209] on div "Address Line 1 Same as Business Address? 111 livoli ave , ma 02184 Address Line…" at bounding box center [405, 187] width 626 height 99
click at [532, 265] on select "Choose... AL AK AZ AR CA CO CT DE DC FL GA HI ID IL IN IA KS KY LA ME MD MA MI …" at bounding box center [483, 282] width 135 height 34
select select "23"
click at [416, 265] on select "Choose... AL AK AZ AR CA CO CT DE DC FL GA HI ID IL IN IA KS KY LA ME MD MA MI …" at bounding box center [483, 282] width 135 height 34
click at [627, 265] on input "Zip Code" at bounding box center [640, 282] width 135 height 34
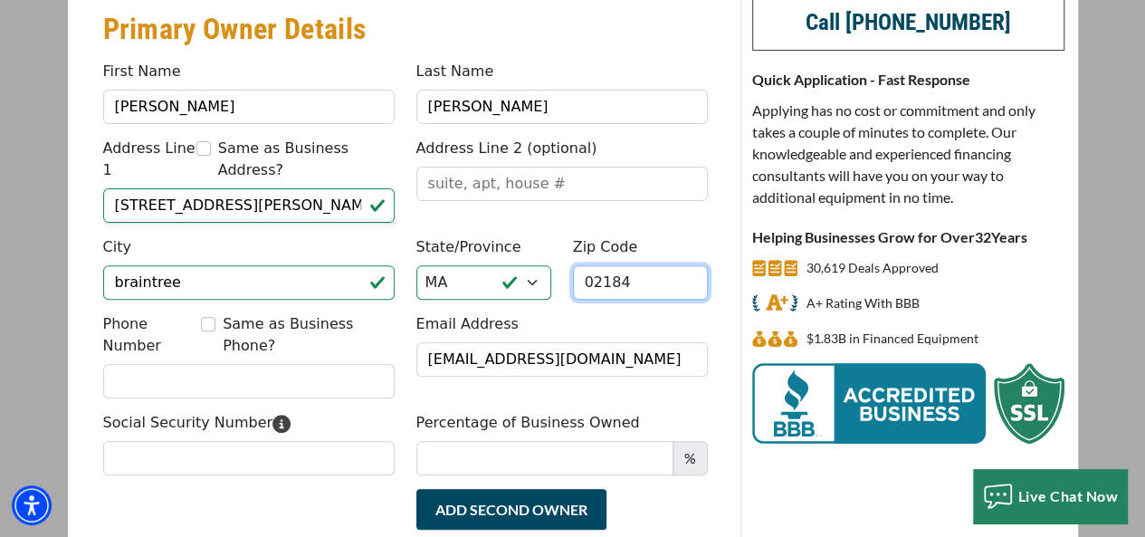
type input "02184"
drag, startPoint x: 207, startPoint y: 180, endPoint x: 280, endPoint y: 183, distance: 72.5
click at [280, 188] on input "111 livoli ave , ma 02184" at bounding box center [248, 205] width 291 height 34
type input "111 livoli ave"
click at [391, 489] on div "Add Second Owner Remove Second Owner" at bounding box center [405, 525] width 626 height 72
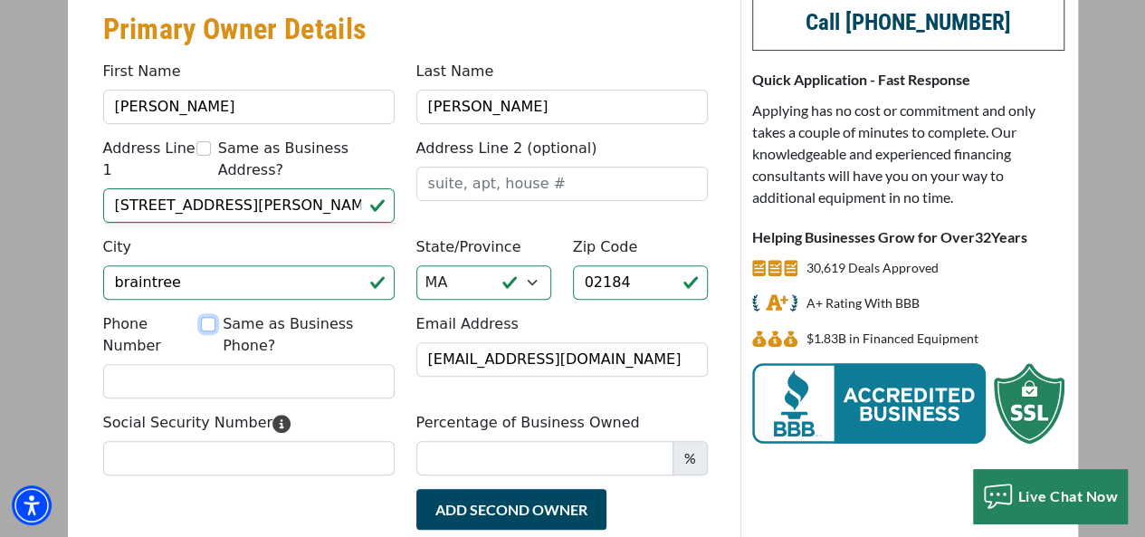
click at [214, 317] on input "Same as Business Phone?" at bounding box center [208, 324] width 14 height 14
checkbox input "true"
type input "(775) 528-9256"
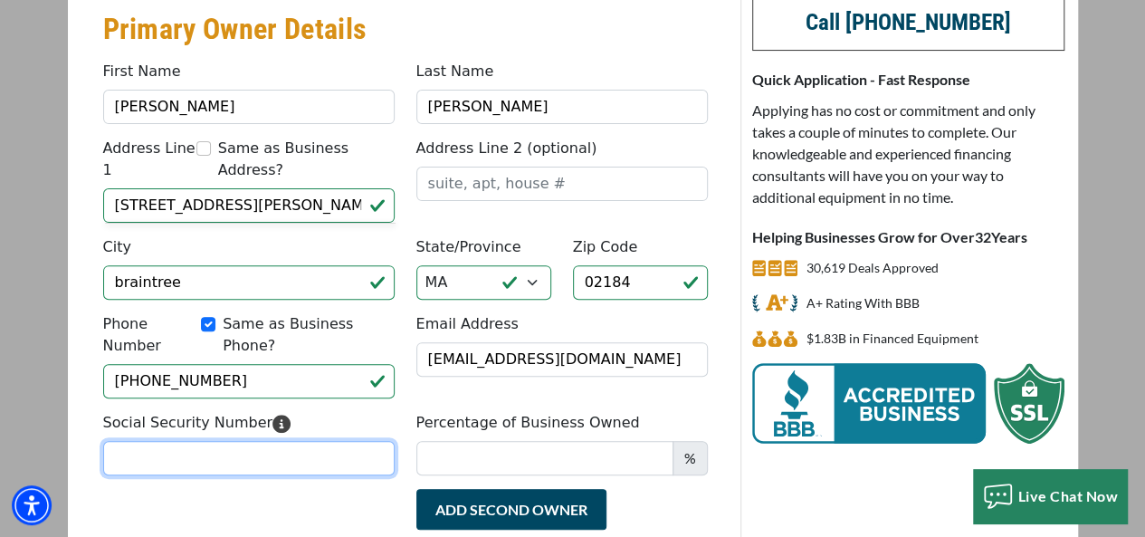
click at [228, 441] on input "Social Security Number" at bounding box center [248, 458] width 291 height 34
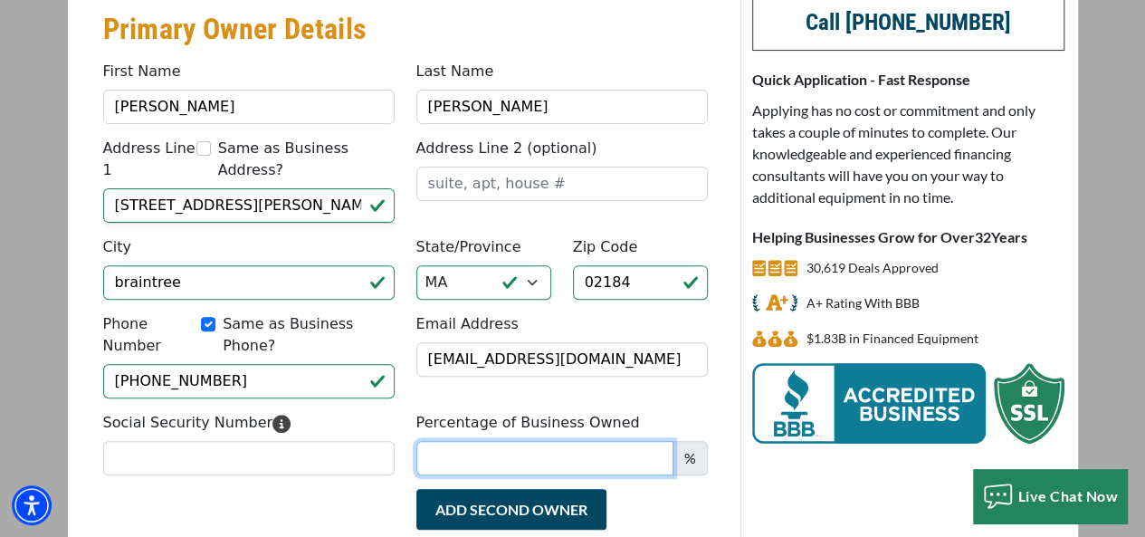
click at [480, 441] on input "Percentage of Business Owned" at bounding box center [544, 458] width 257 height 34
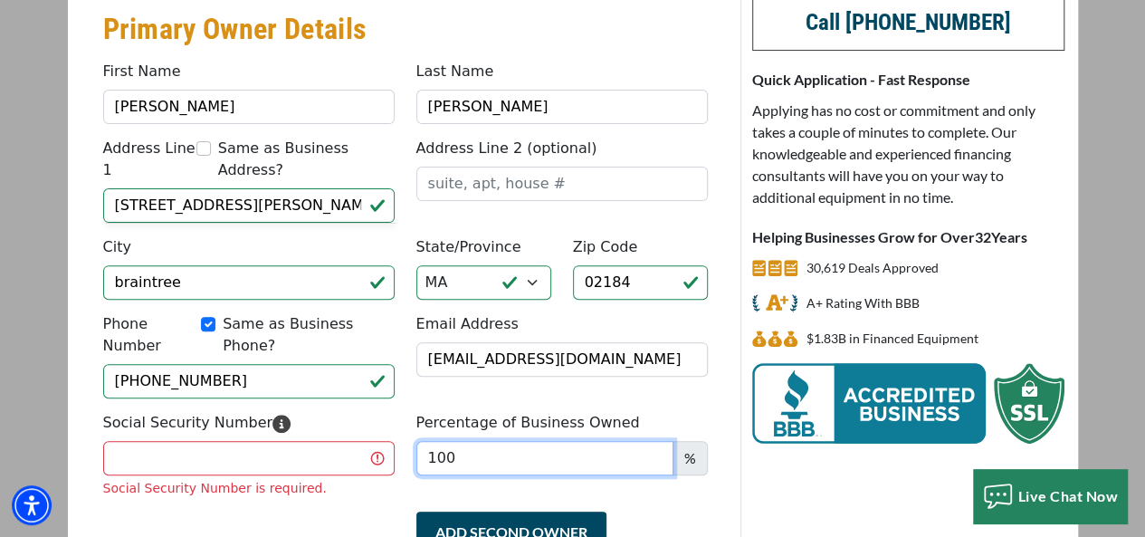
type input "100"
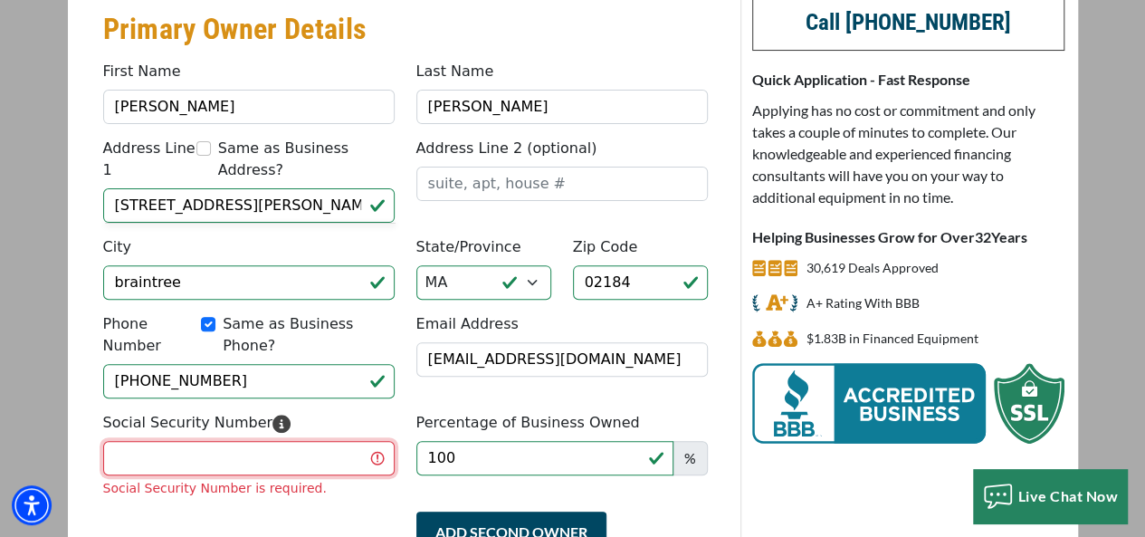
click at [257, 441] on input "Social Security Number" at bounding box center [248, 458] width 291 height 34
click at [272, 441] on input "Social Security Number" at bounding box center [248, 458] width 291 height 34
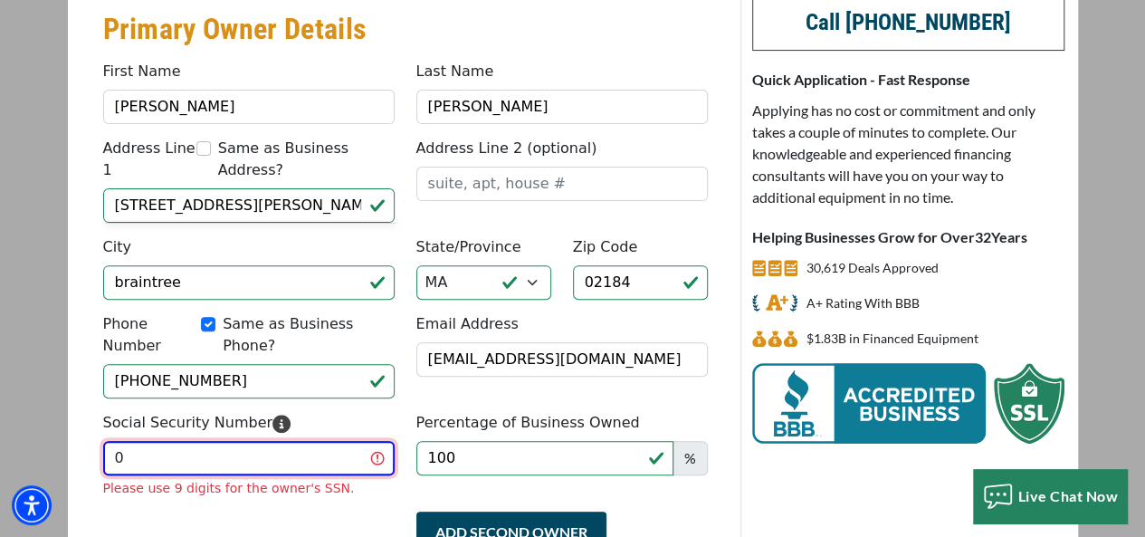
click at [165, 441] on input "0" at bounding box center [248, 458] width 291 height 34
click at [234, 441] on input "027-52-" at bounding box center [248, 458] width 291 height 34
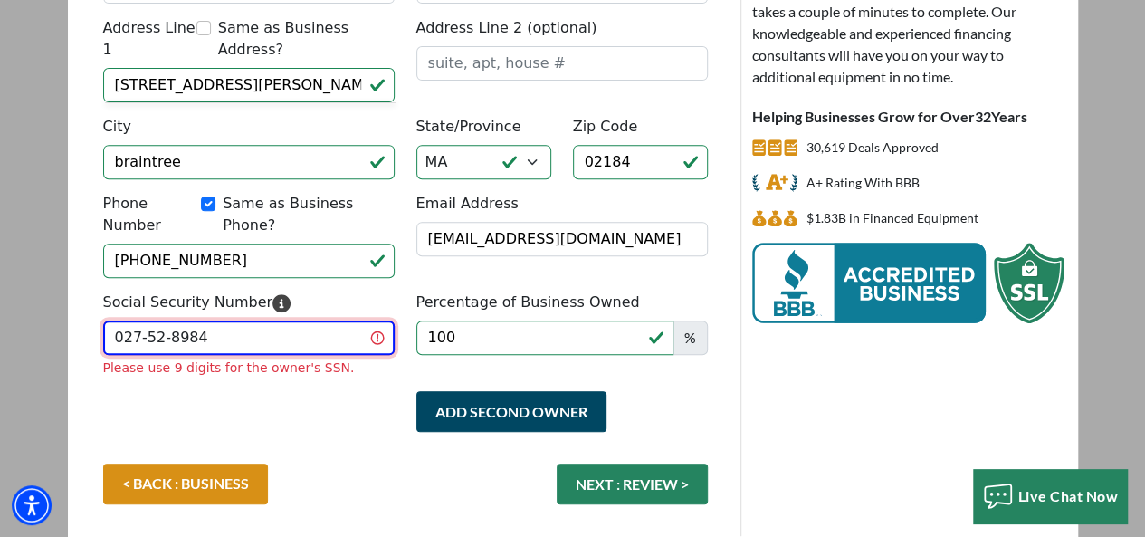
scroll to position [342, 0]
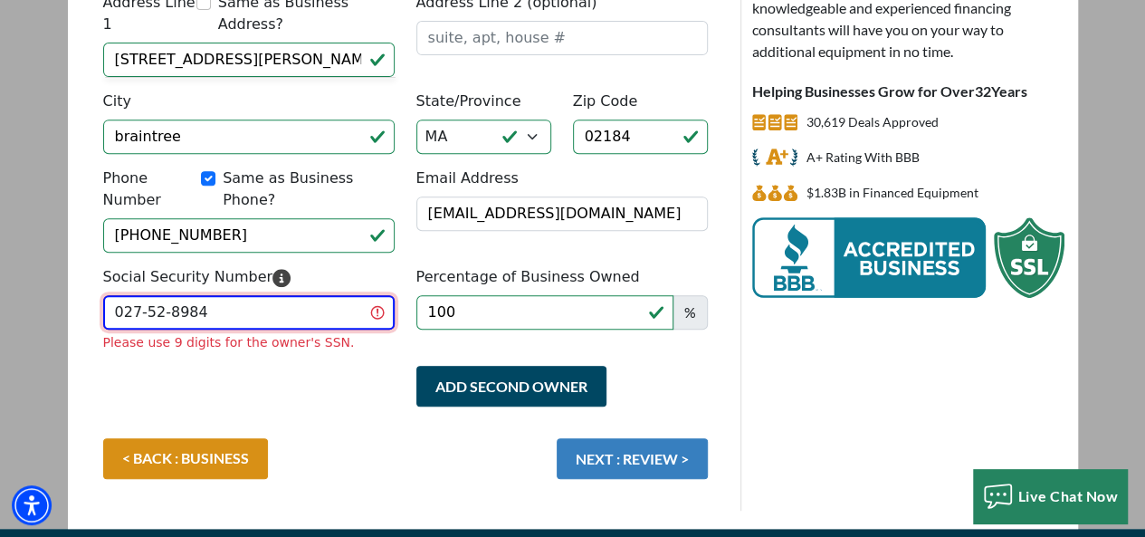
type input "027-52-8984"
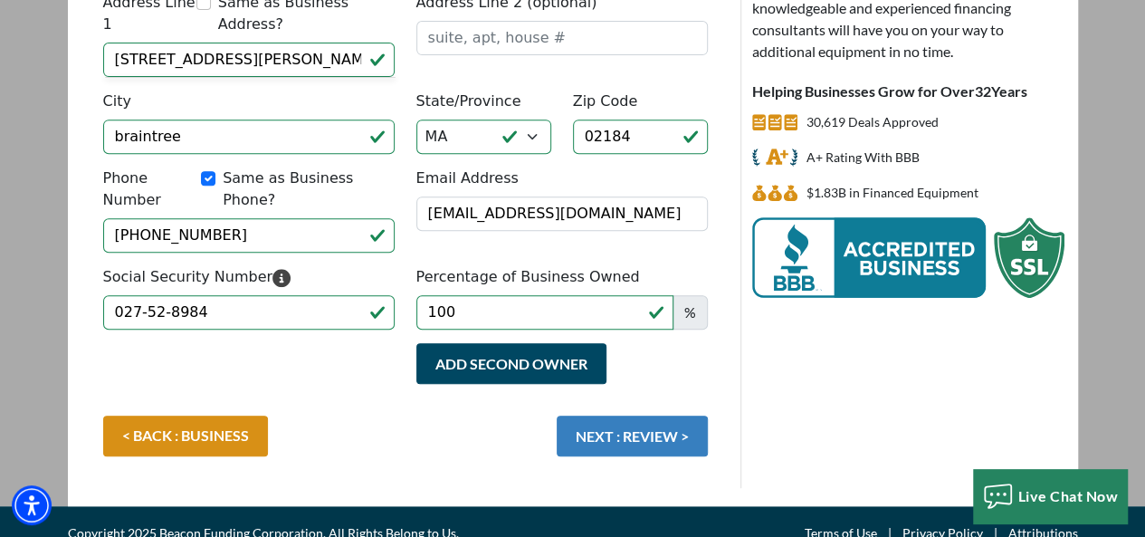
scroll to position [319, 0]
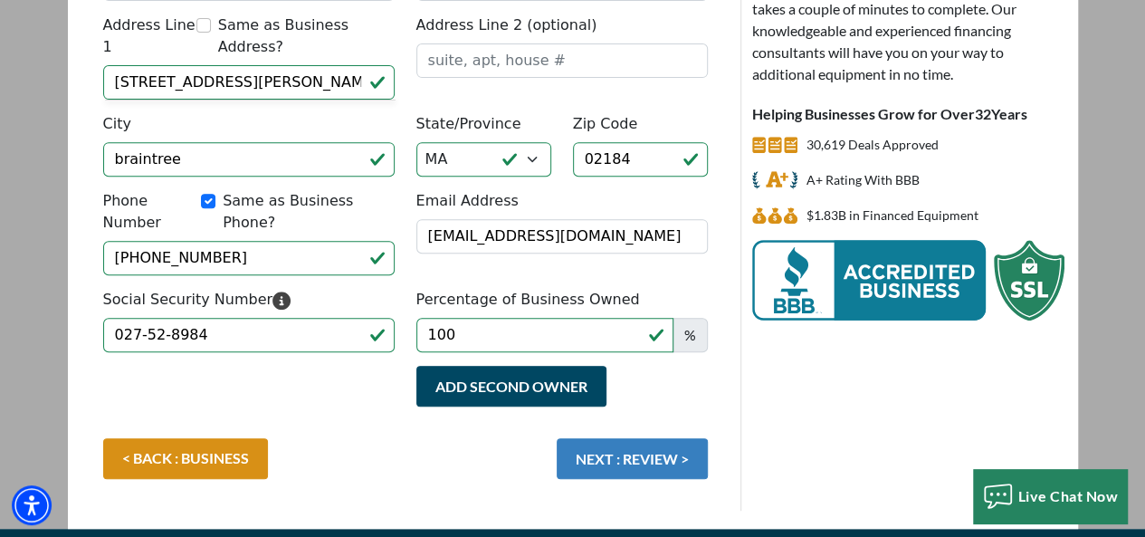
click at [623, 438] on button "NEXT : REVIEW >" at bounding box center [632, 458] width 151 height 41
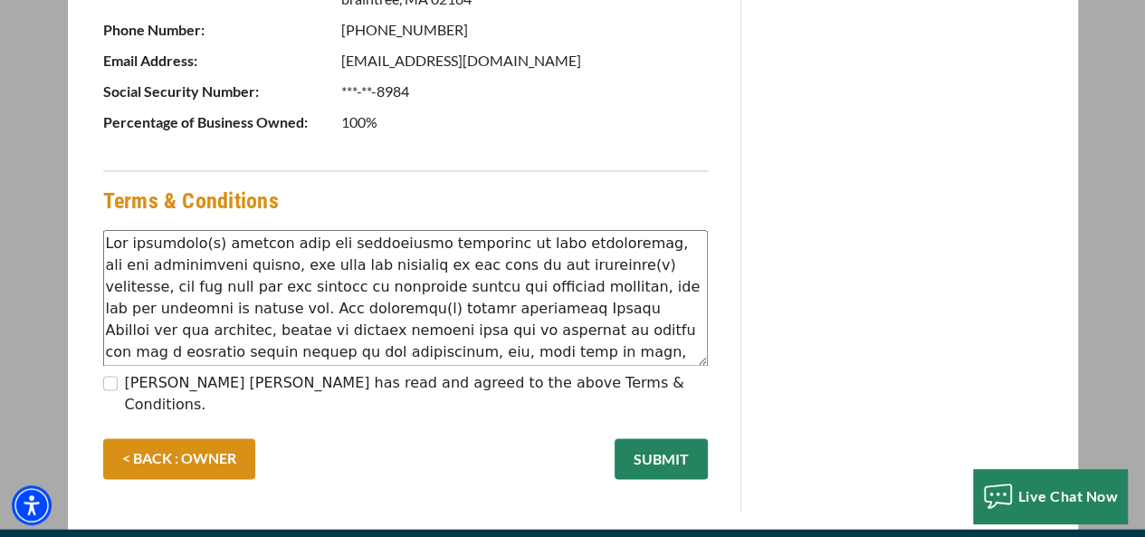
scroll to position [1130, 0]
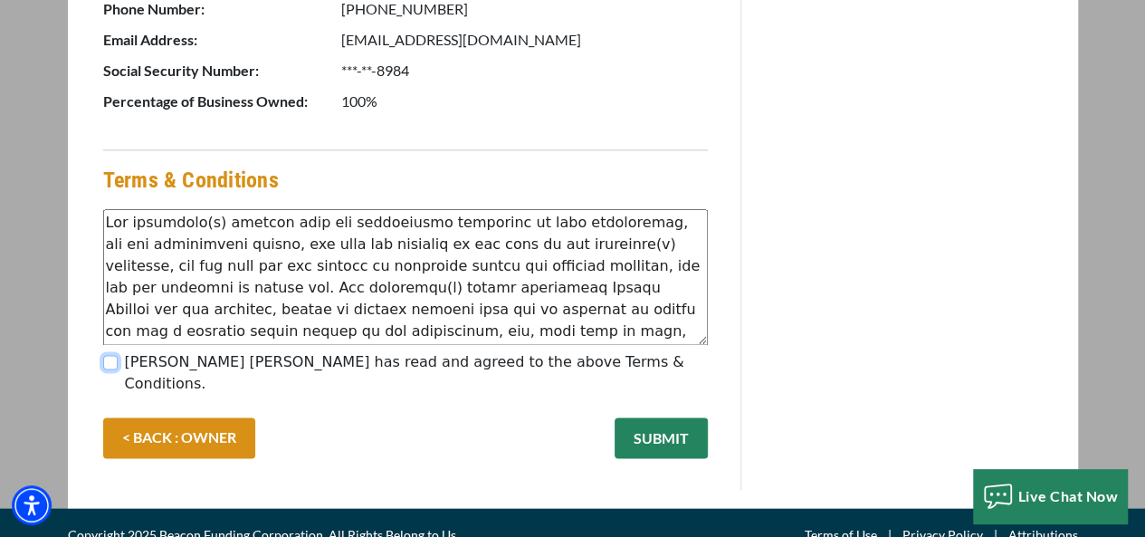
click at [110, 358] on input "[PERSON_NAME] [PERSON_NAME] has read and agreed to the above Terms & Conditions." at bounding box center [110, 362] width 14 height 14
checkbox input "true"
click at [648, 417] on button "SUBMIT" at bounding box center [661, 437] width 93 height 41
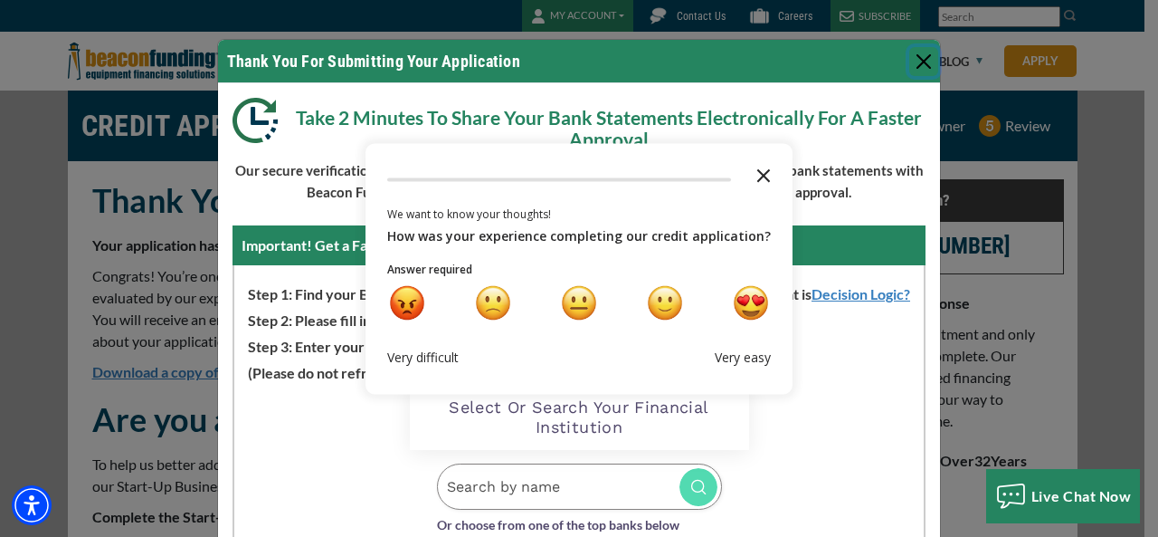
click at [755, 171] on icon "Close the survey" at bounding box center [764, 174] width 36 height 36
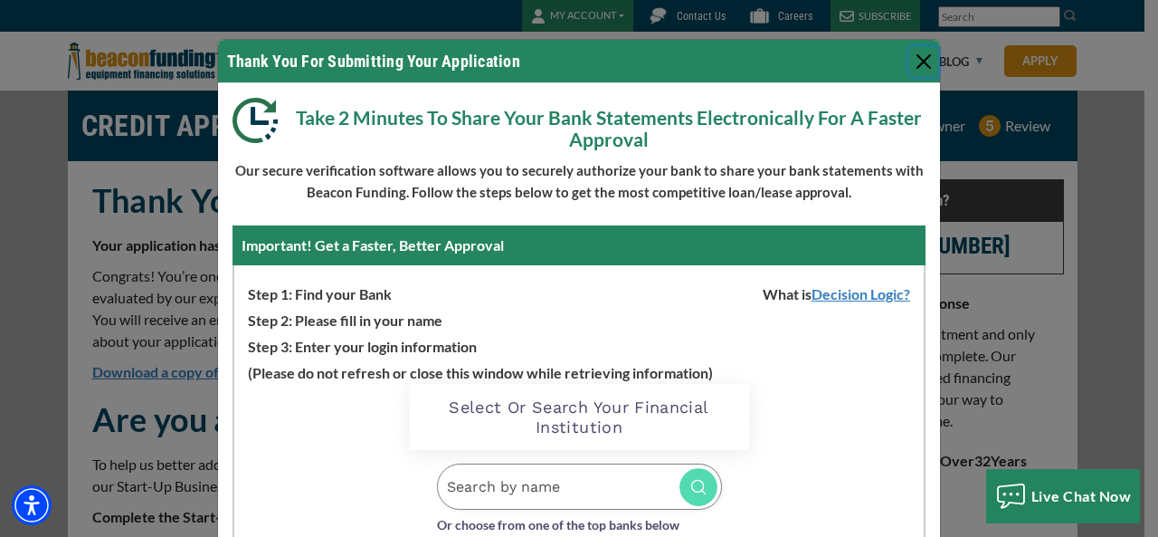
click at [915, 62] on button "Close" at bounding box center [924, 61] width 29 height 29
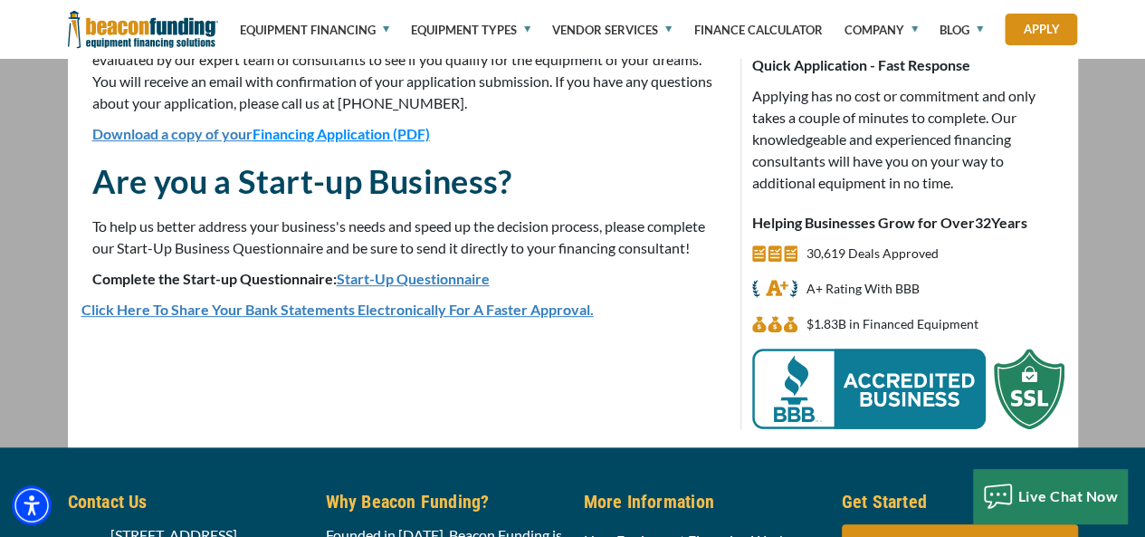
scroll to position [241, 0]
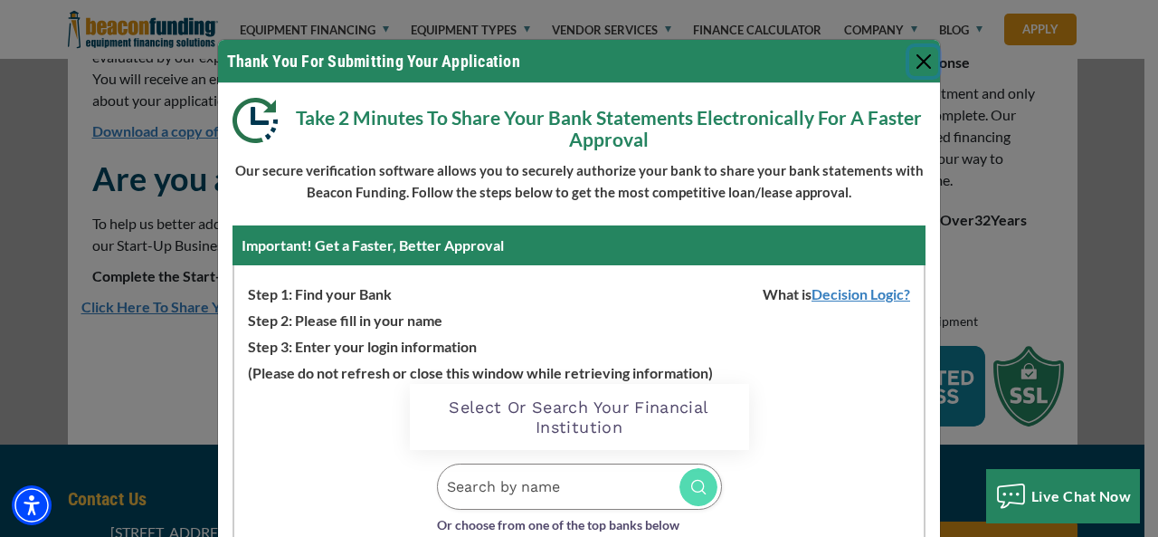
click at [911, 68] on button "Close" at bounding box center [924, 61] width 29 height 29
